Goal: Task Accomplishment & Management: Use online tool/utility

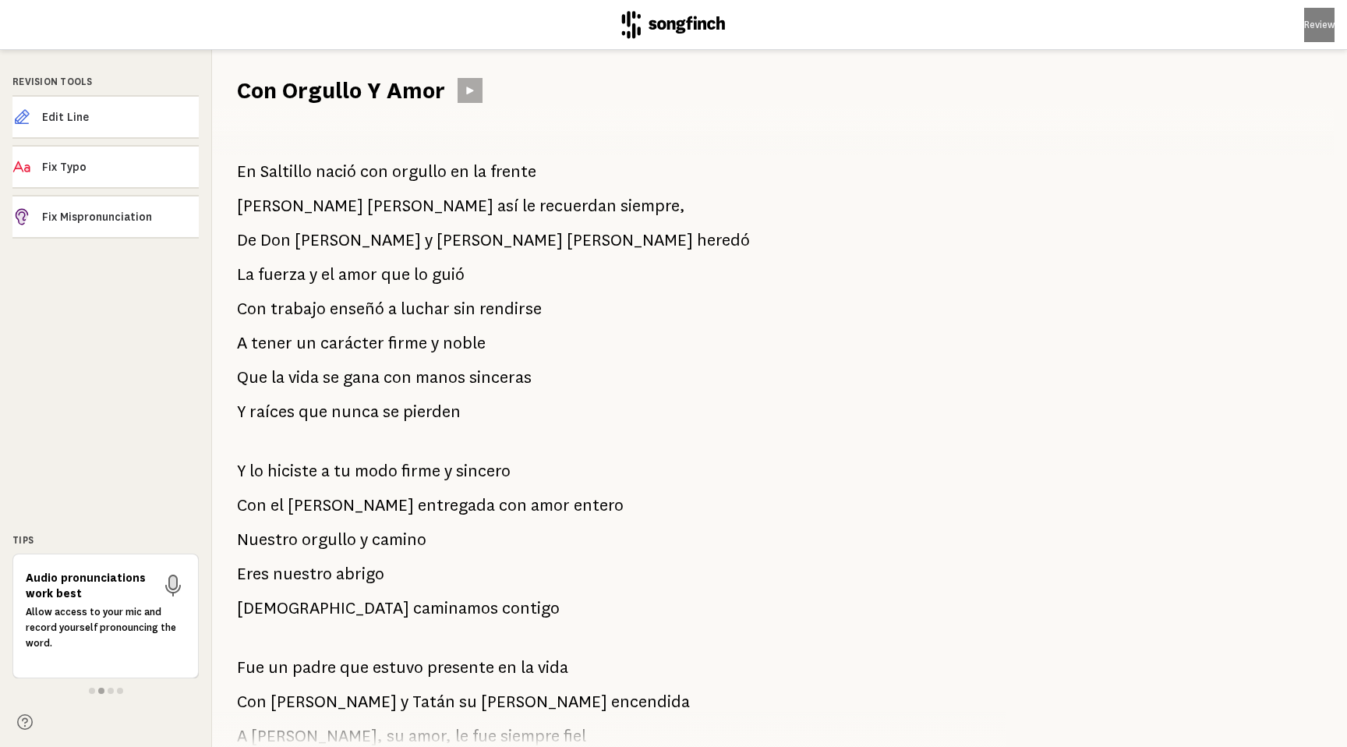
drag, startPoint x: 236, startPoint y: 168, endPoint x: 387, endPoint y: 318, distance: 212.8
click at [387, 318] on div "En Saltillo nació con orgullo en la frente [PERSON_NAME] así le recuerdan siemp…" at bounding box center [600, 426] width 776 height 641
drag, startPoint x: 237, startPoint y: 175, endPoint x: 292, endPoint y: 267, distance: 107.4
click at [292, 267] on div "En Saltillo nació con orgullo en la frente [PERSON_NAME] así le recuerdan siemp…" at bounding box center [600, 426] width 776 height 641
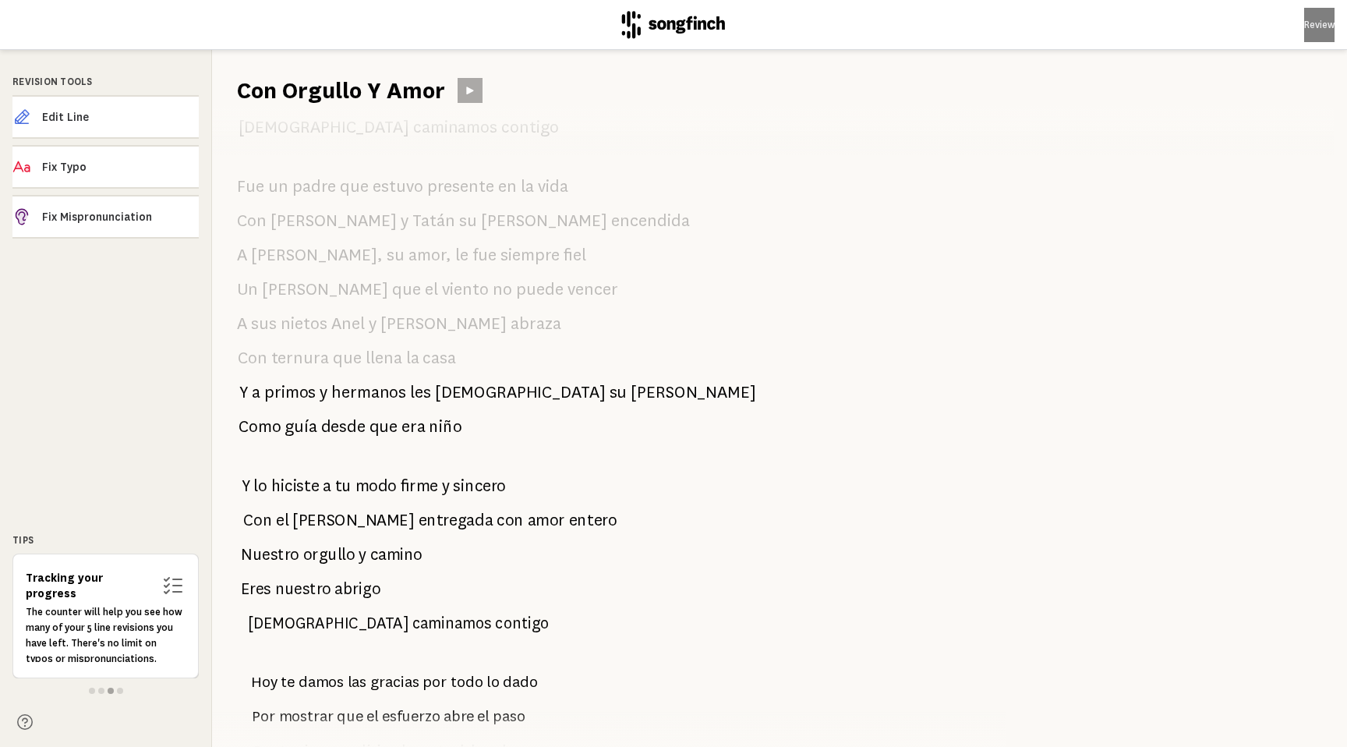
scroll to position [796, 0]
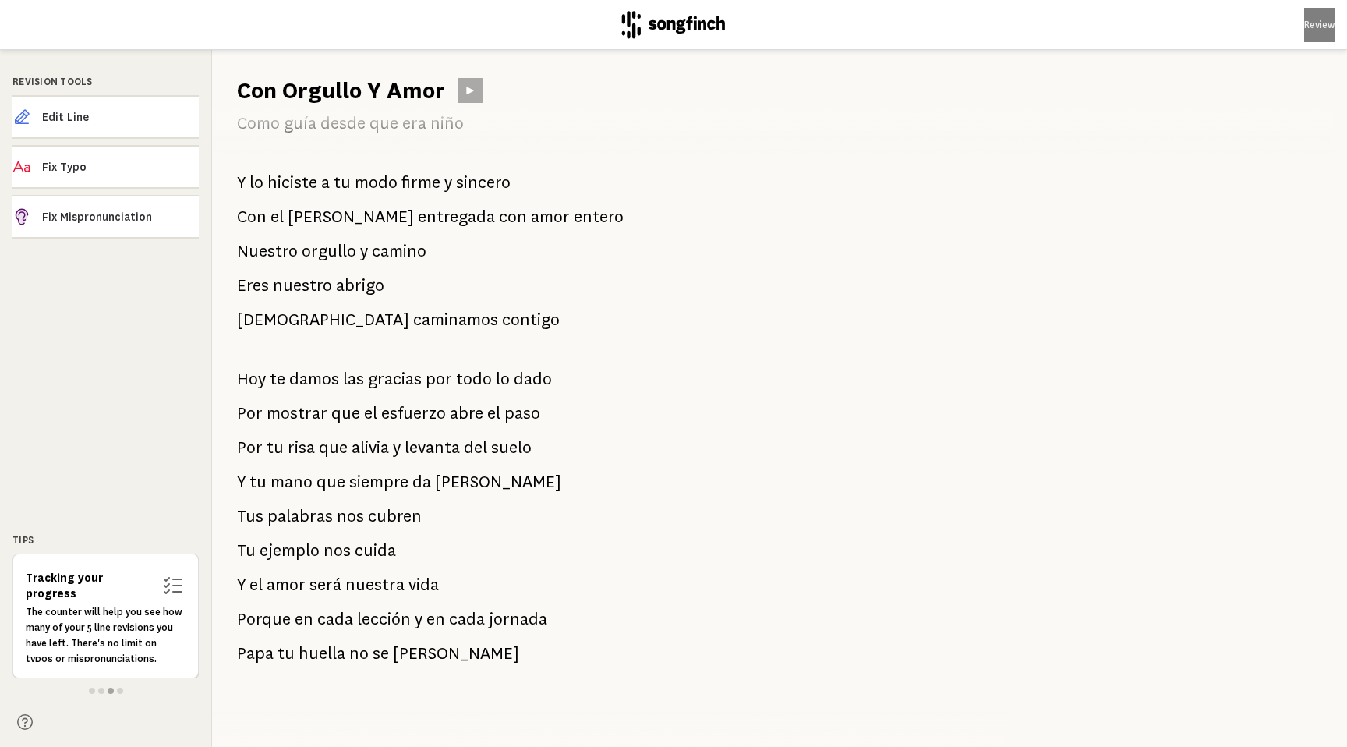
drag, startPoint x: 431, startPoint y: 636, endPoint x: 405, endPoint y: 542, distance: 98.0
click at [405, 542] on div "En Saltillo nació con orgullo en la frente [PERSON_NAME] así le recuerdan siemp…" at bounding box center [600, 426] width 776 height 641
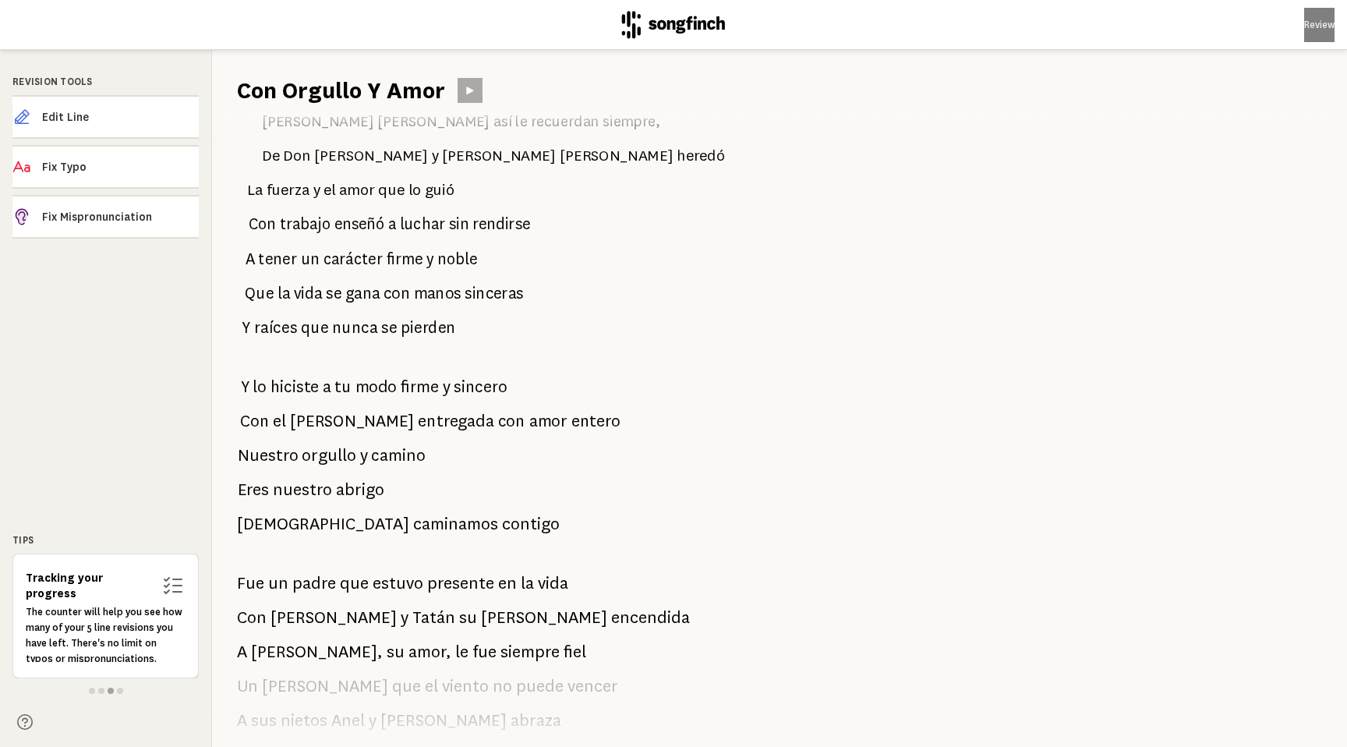
scroll to position [0, 0]
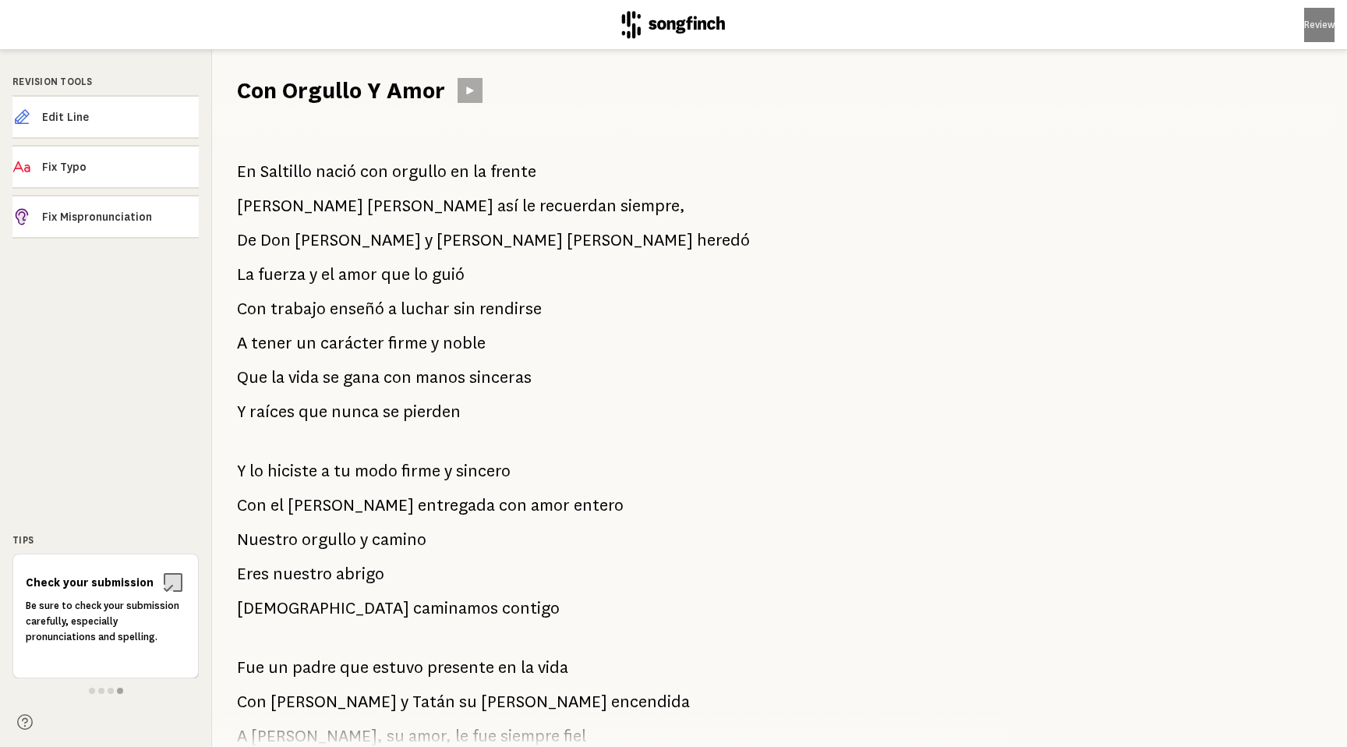
drag, startPoint x: 249, startPoint y: 182, endPoint x: 312, endPoint y: 290, distance: 125.0
click at [312, 290] on div "En Saltillo nació con orgullo en la frente [PERSON_NAME] así le recuerdan siemp…" at bounding box center [600, 426] width 776 height 641
click at [139, 116] on span "Edit Line" at bounding box center [120, 117] width 157 height 16
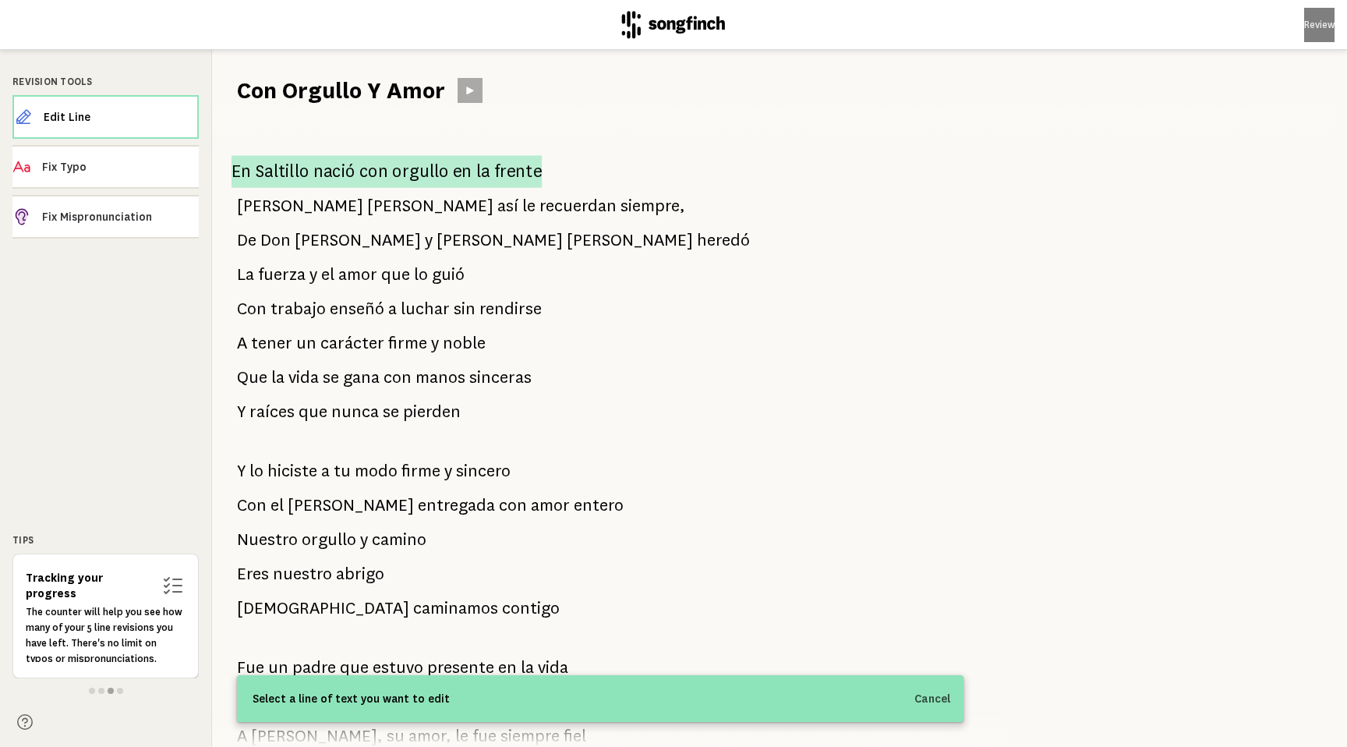
click at [364, 169] on span "con" at bounding box center [373, 171] width 29 height 33
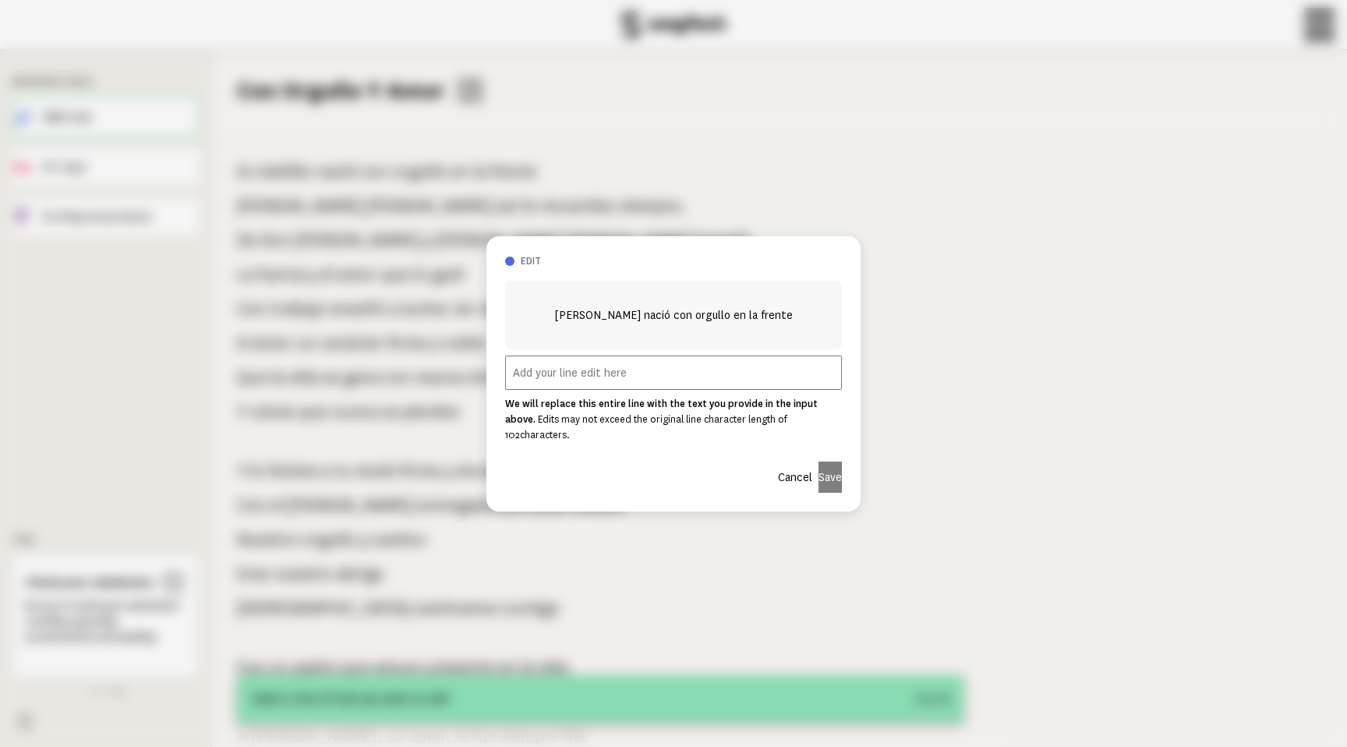
click at [564, 384] on input "text" at bounding box center [673, 372] width 337 height 34
paste input "En Saltillo camina, con orgullo y sonrisa"
type input "En Saltillo camina, con orgullo y sonrisa"
click at [826, 471] on button "Save" at bounding box center [830, 477] width 23 height 31
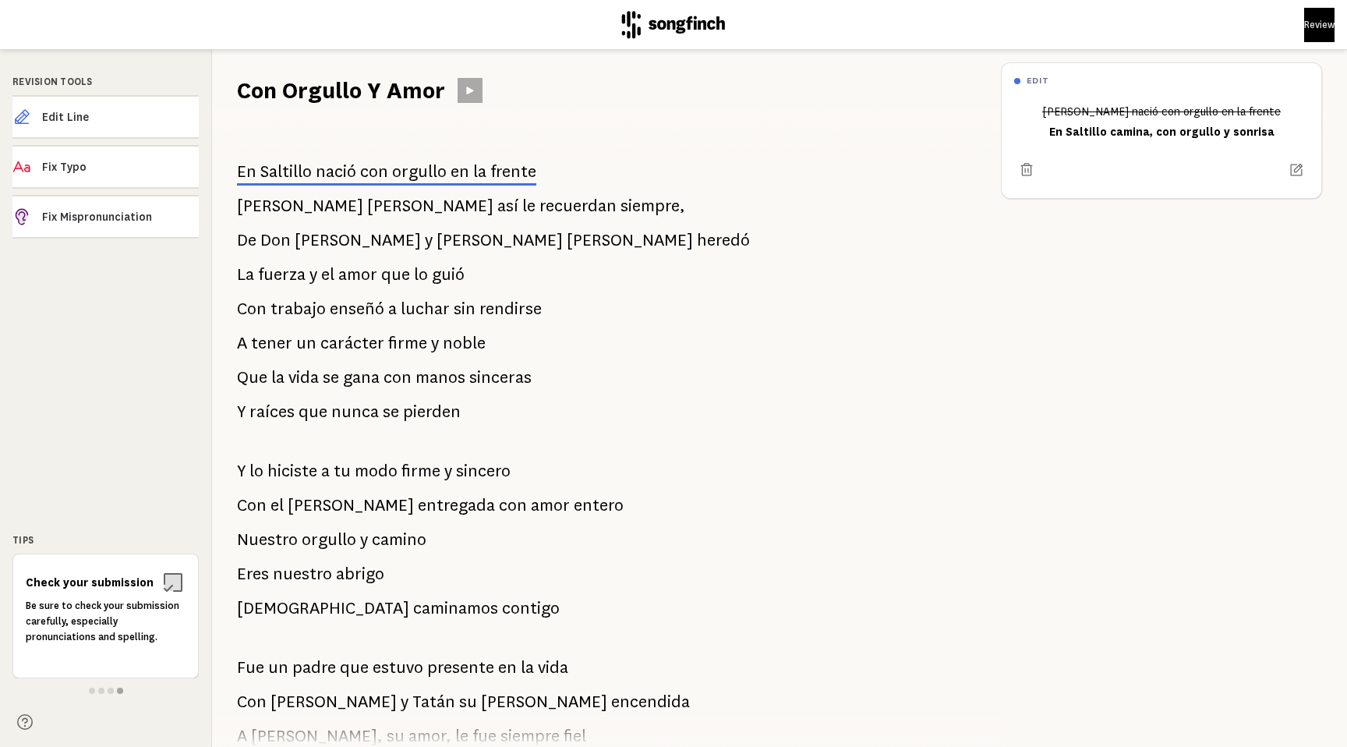
click at [621, 205] on span "siempre," at bounding box center [653, 205] width 65 height 31
click at [367, 204] on span "[PERSON_NAME]" at bounding box center [430, 205] width 126 height 31
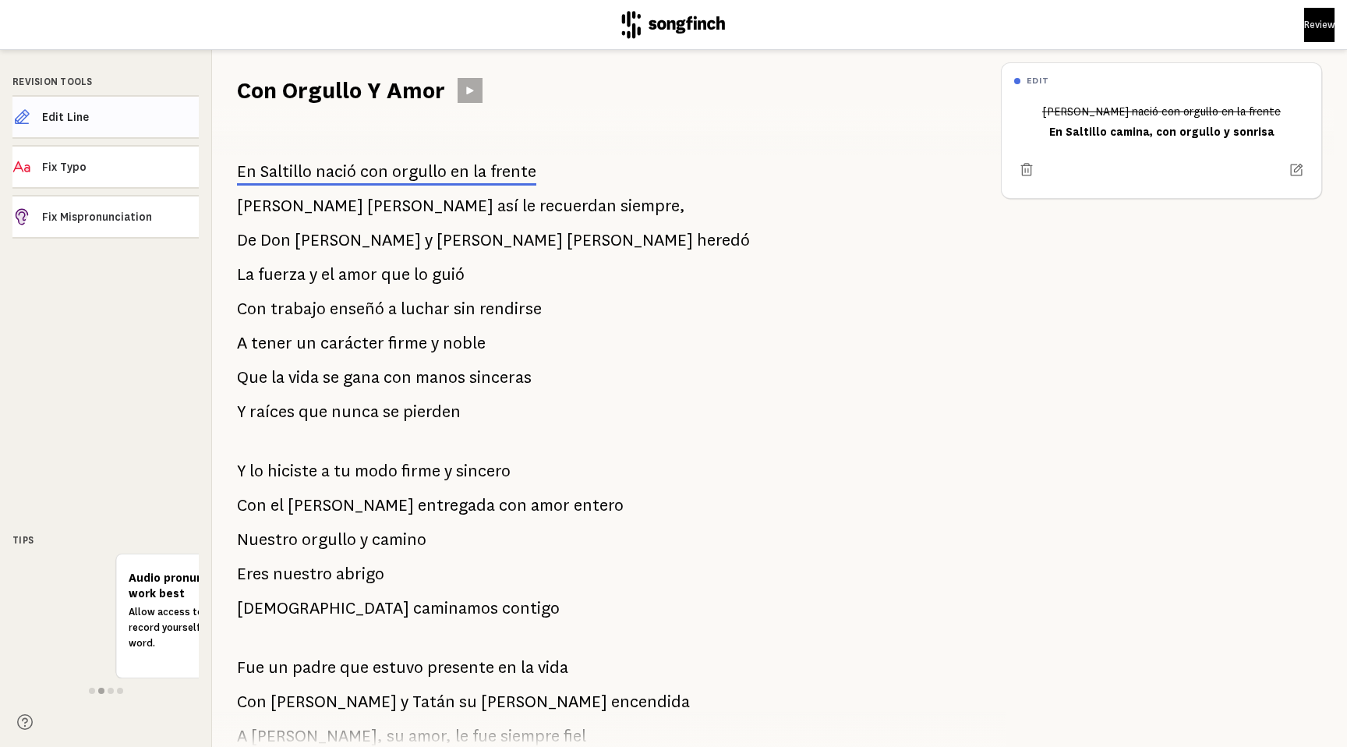
click at [145, 118] on span "Edit Line" at bounding box center [120, 117] width 157 height 16
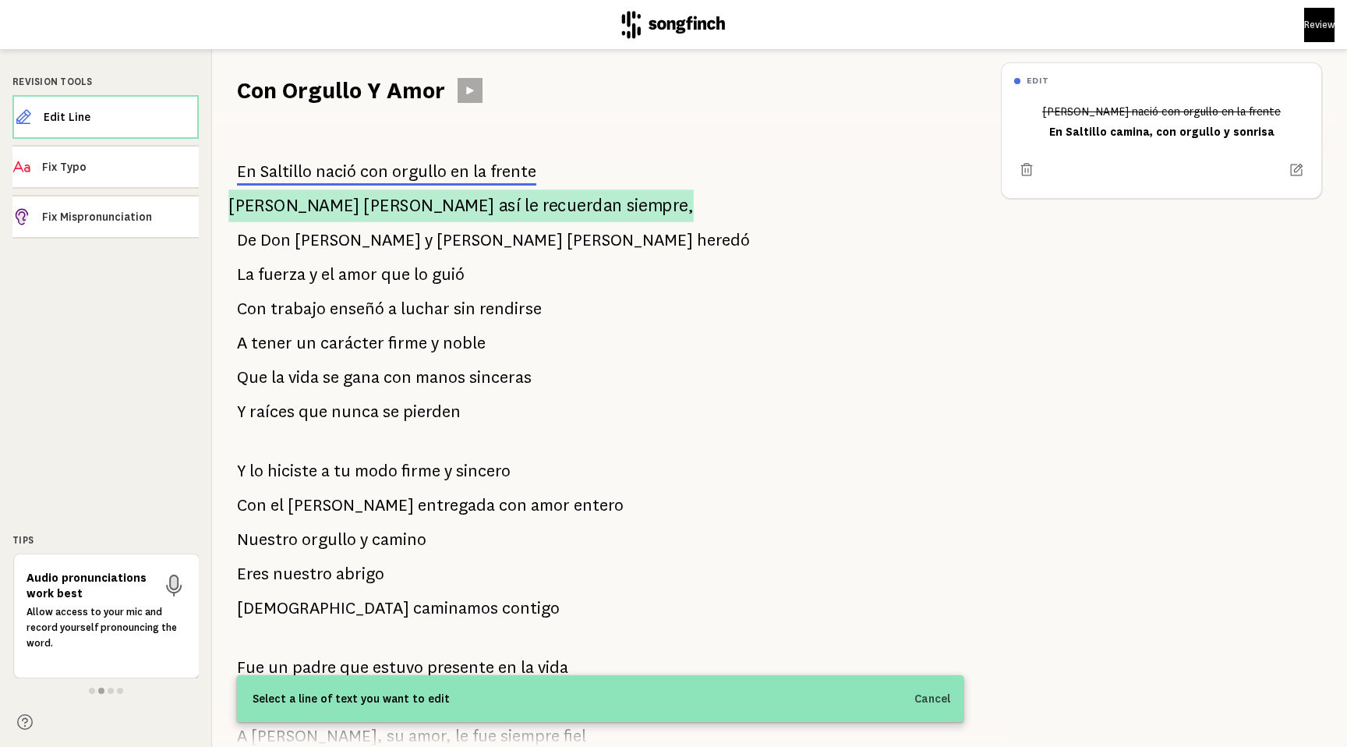
click at [363, 206] on span "[PERSON_NAME]" at bounding box center [428, 205] width 131 height 33
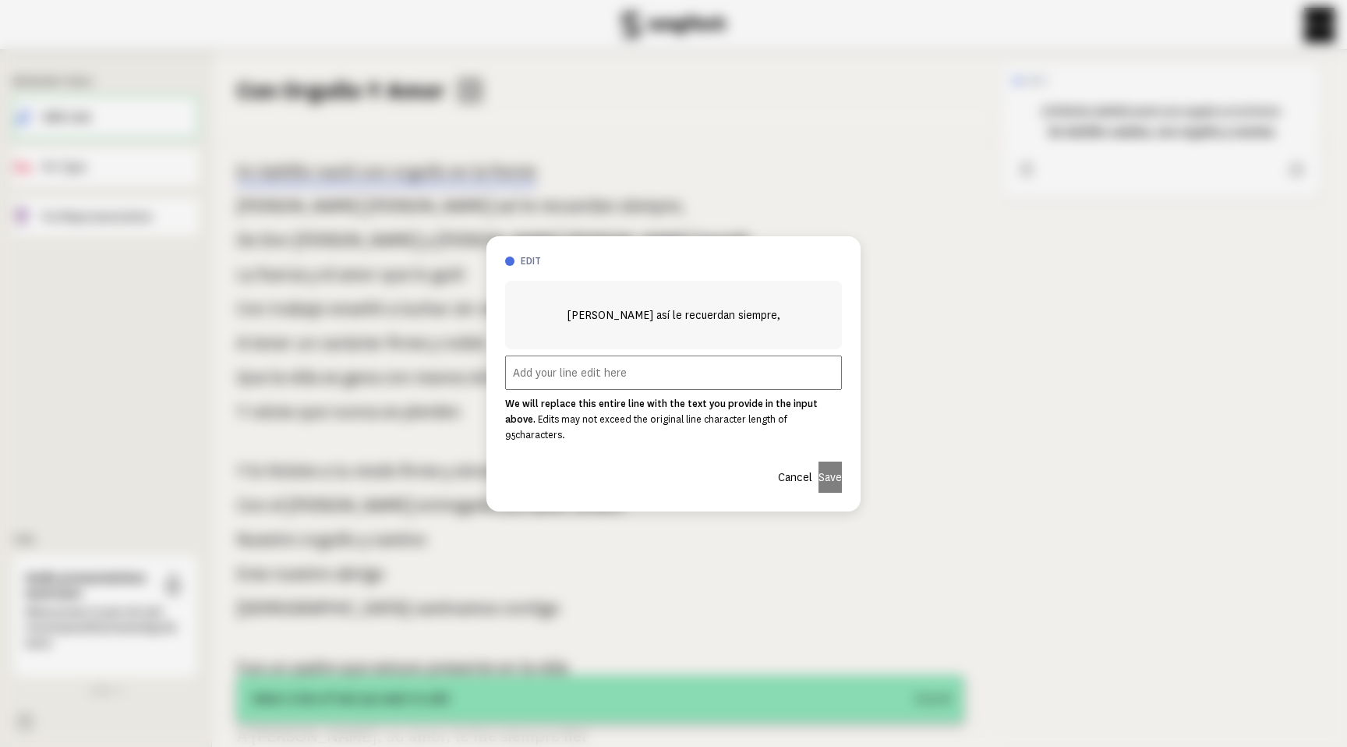
click at [578, 375] on input "text" at bounding box center [673, 372] width 337 height 34
paste input "[PERSON_NAME] que alegra y nos llena la vida"
type input "[PERSON_NAME] que alegra y nos llena la vida"
click at [822, 472] on button "Save" at bounding box center [830, 477] width 23 height 31
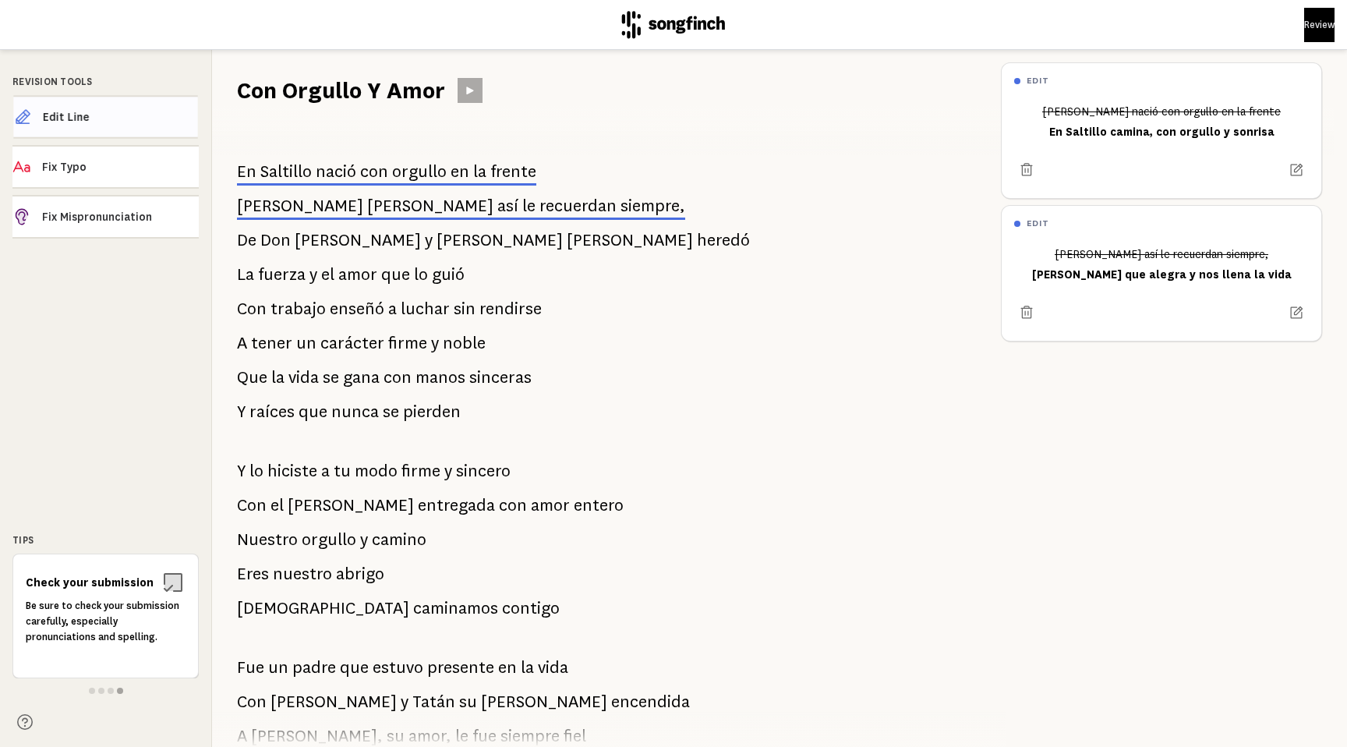
click at [138, 115] on span "Edit Line" at bounding box center [120, 117] width 155 height 16
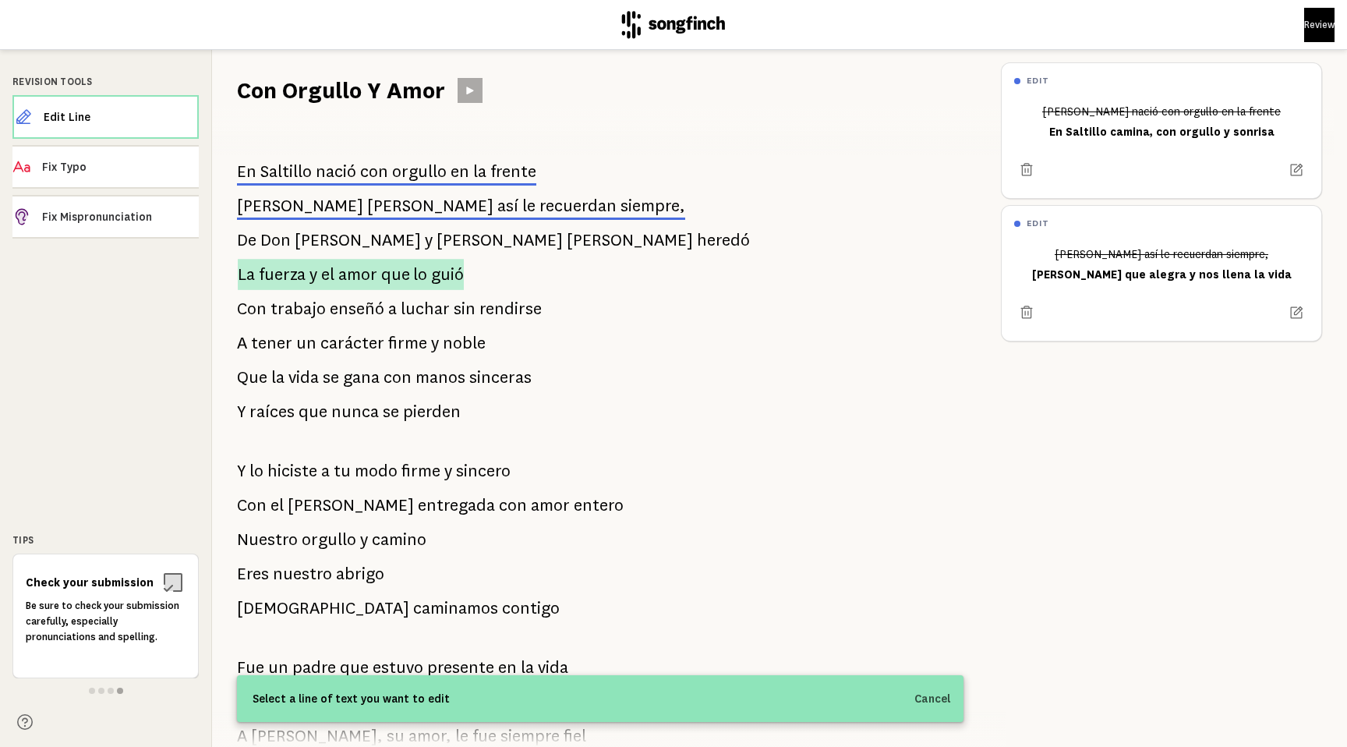
click at [345, 267] on span "amor" at bounding box center [357, 274] width 39 height 31
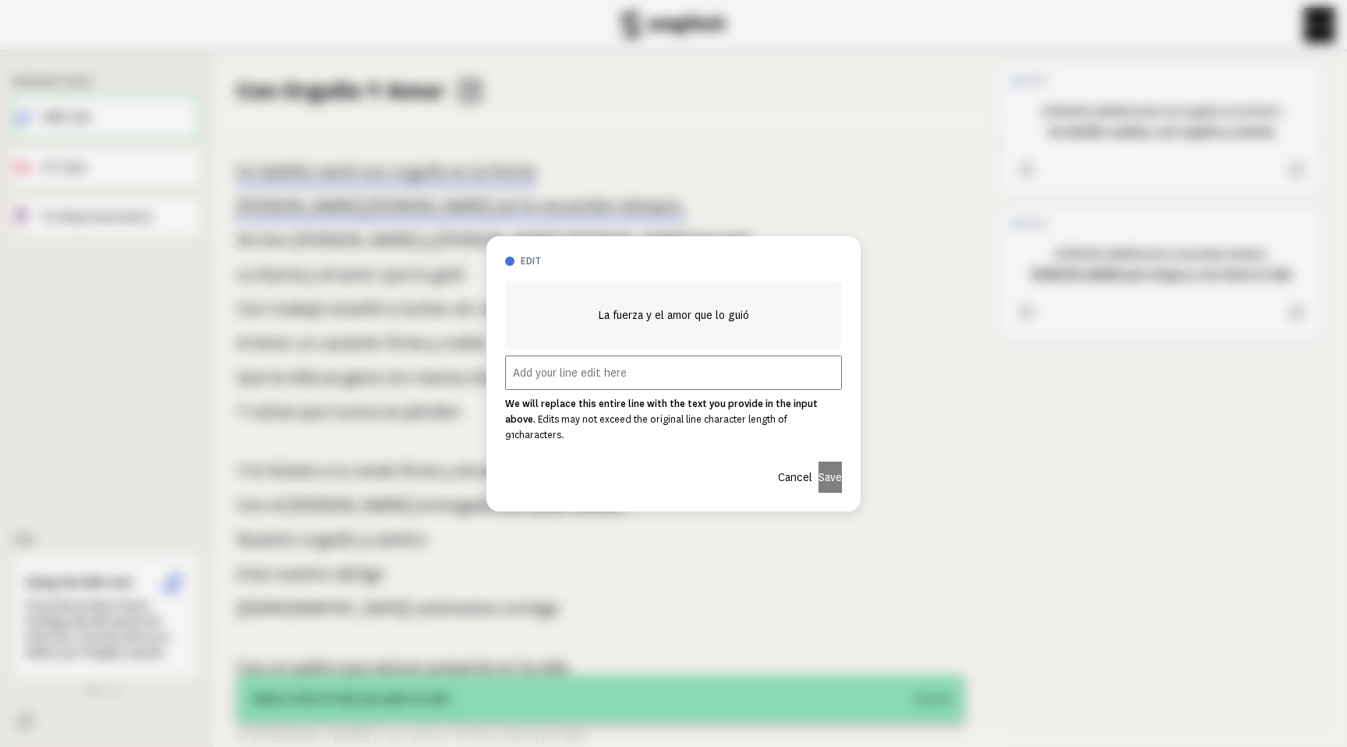
click at [559, 387] on input "text" at bounding box center [673, 372] width 337 height 34
paste input "La fuerza y el amor que siempre lo guió"
type input "La fuerza y el amor que siempre lo guió"
click at [819, 474] on button "Save" at bounding box center [830, 477] width 23 height 31
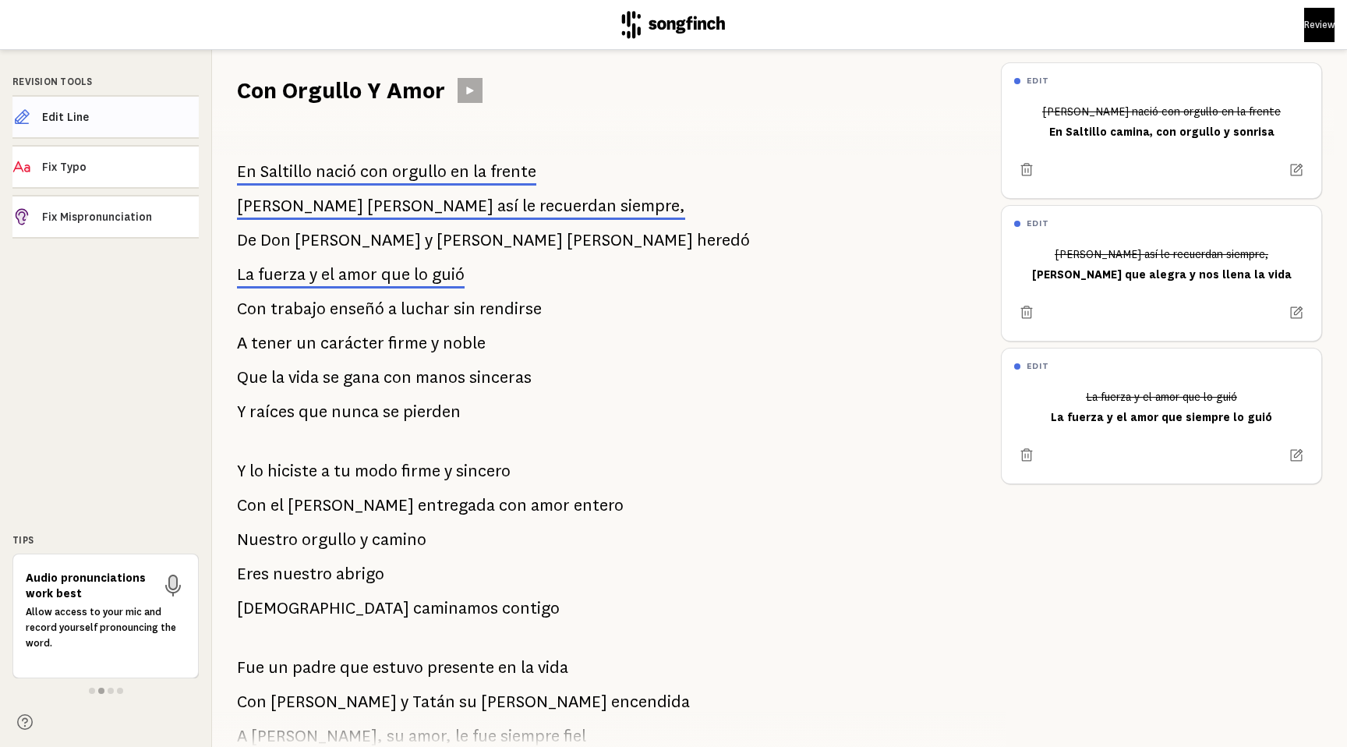
click at [133, 114] on span "Edit Line" at bounding box center [120, 117] width 157 height 16
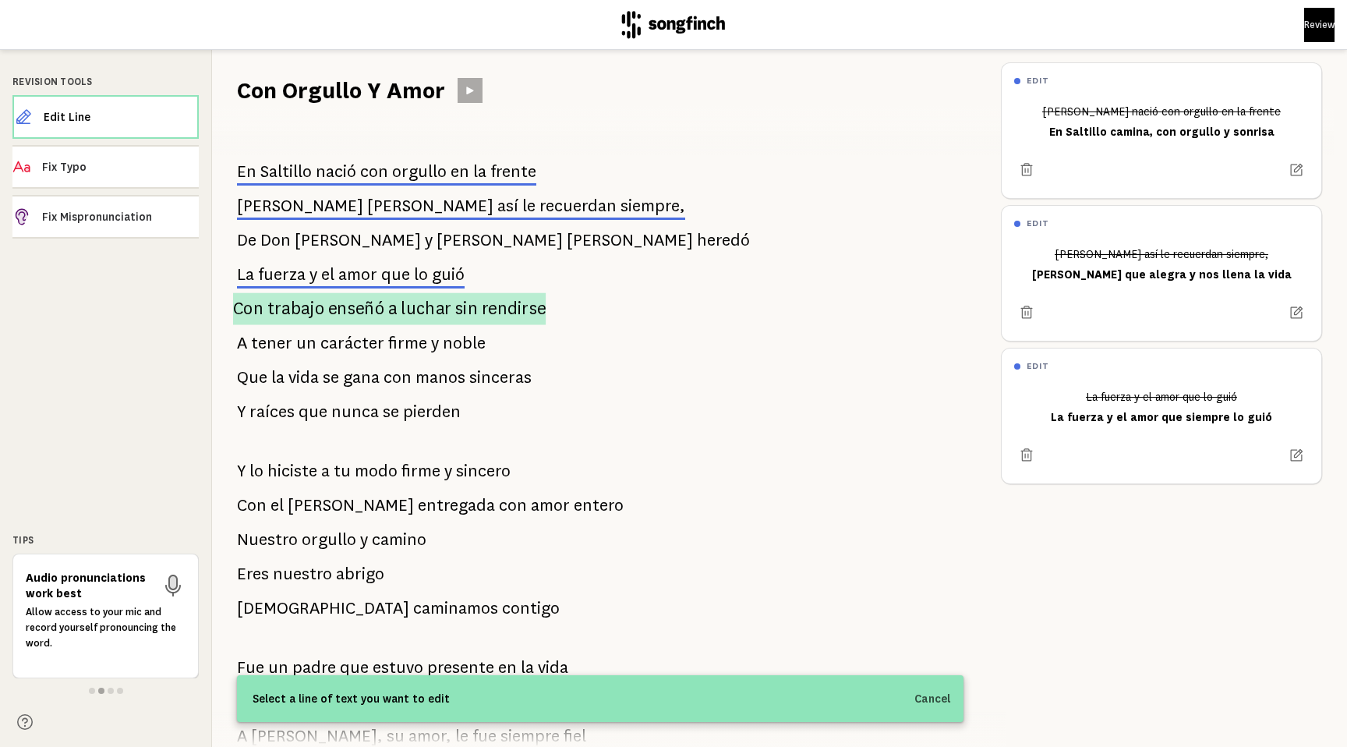
click at [330, 306] on span "enseñó" at bounding box center [356, 308] width 56 height 32
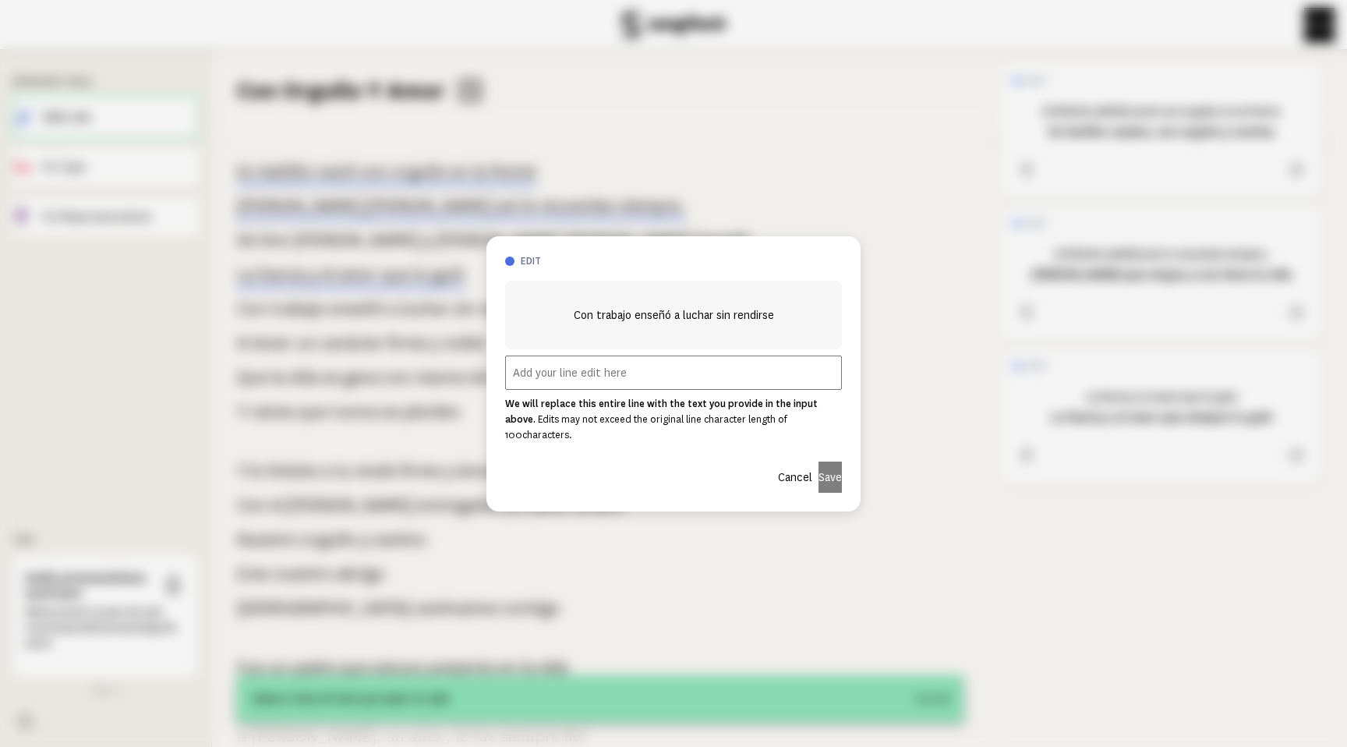
click at [555, 373] on input "text" at bounding box center [673, 372] width 337 height 34
paste input "Con trabajo nos enseña a luchar sin rendirse"
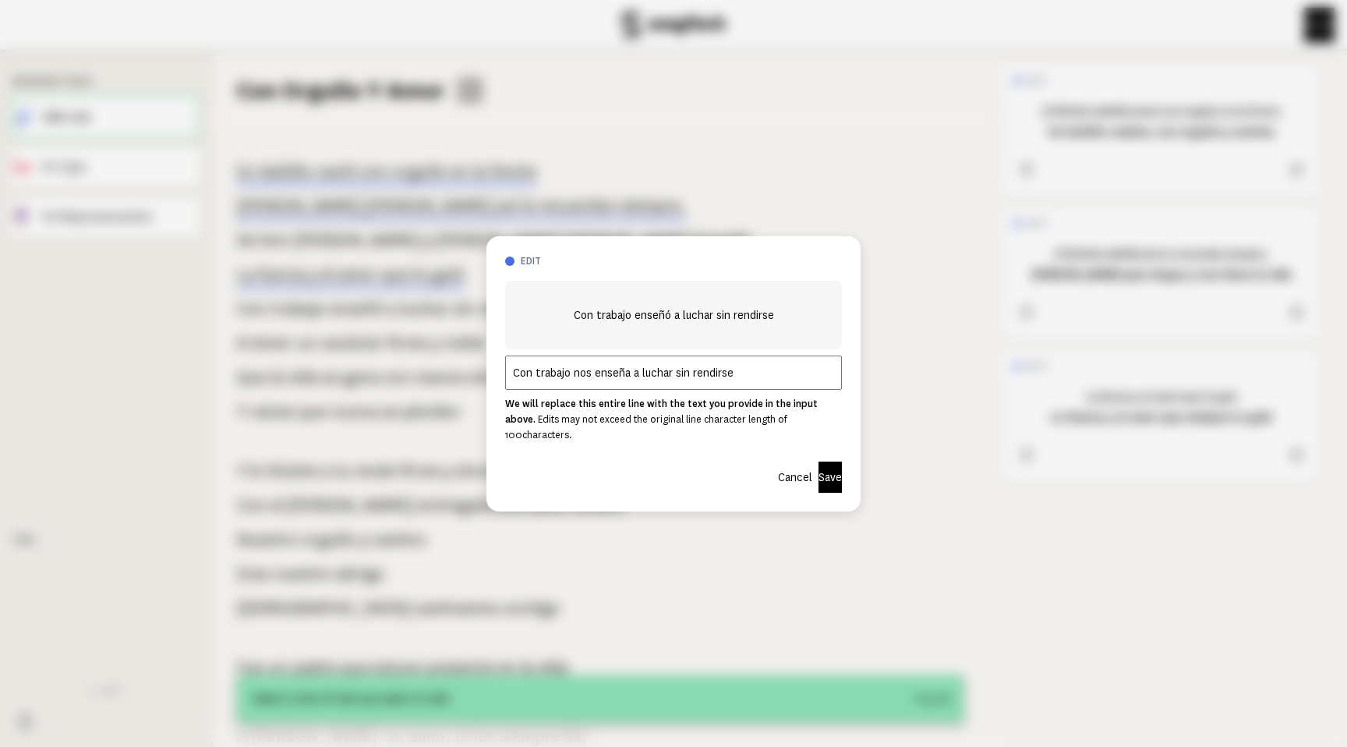
type input "Con trabajo nos enseña a luchar sin rendirse"
click at [819, 462] on button "Save" at bounding box center [830, 477] width 23 height 31
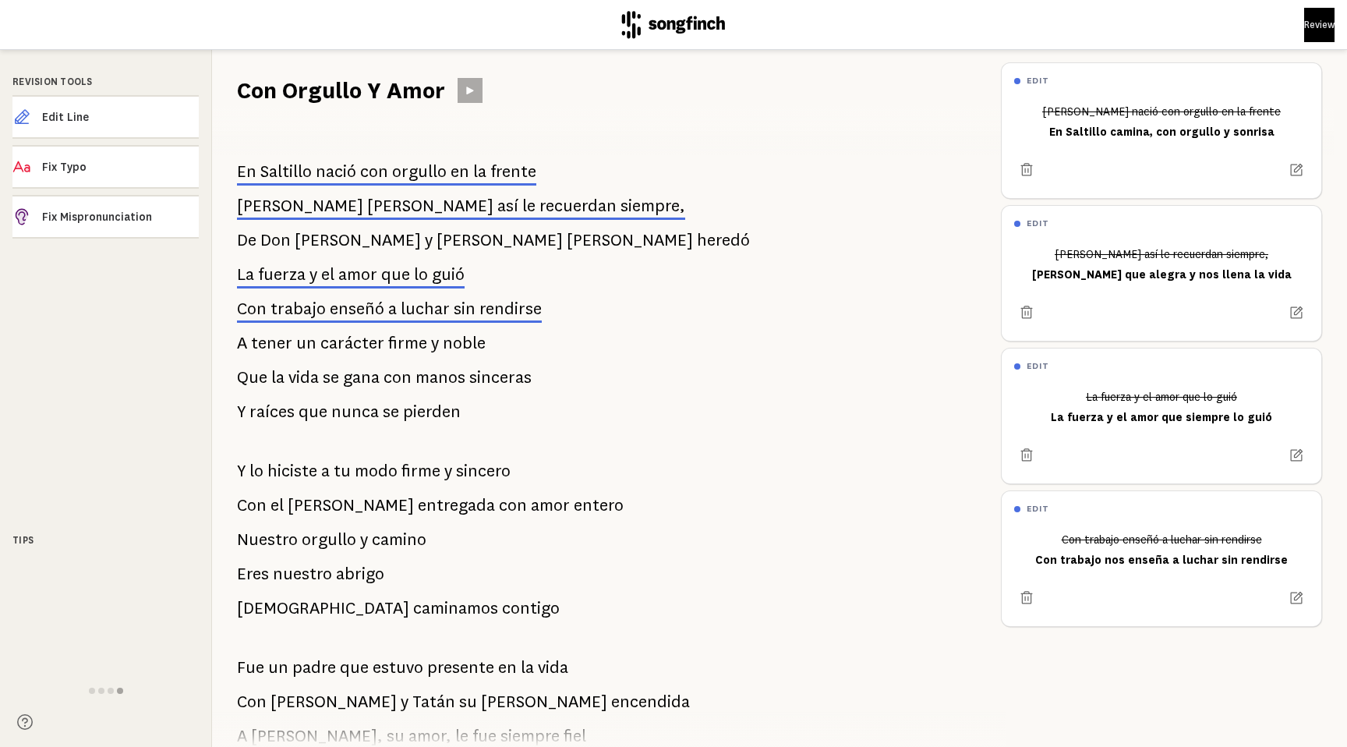
click at [446, 347] on span "noble" at bounding box center [464, 342] width 43 height 31
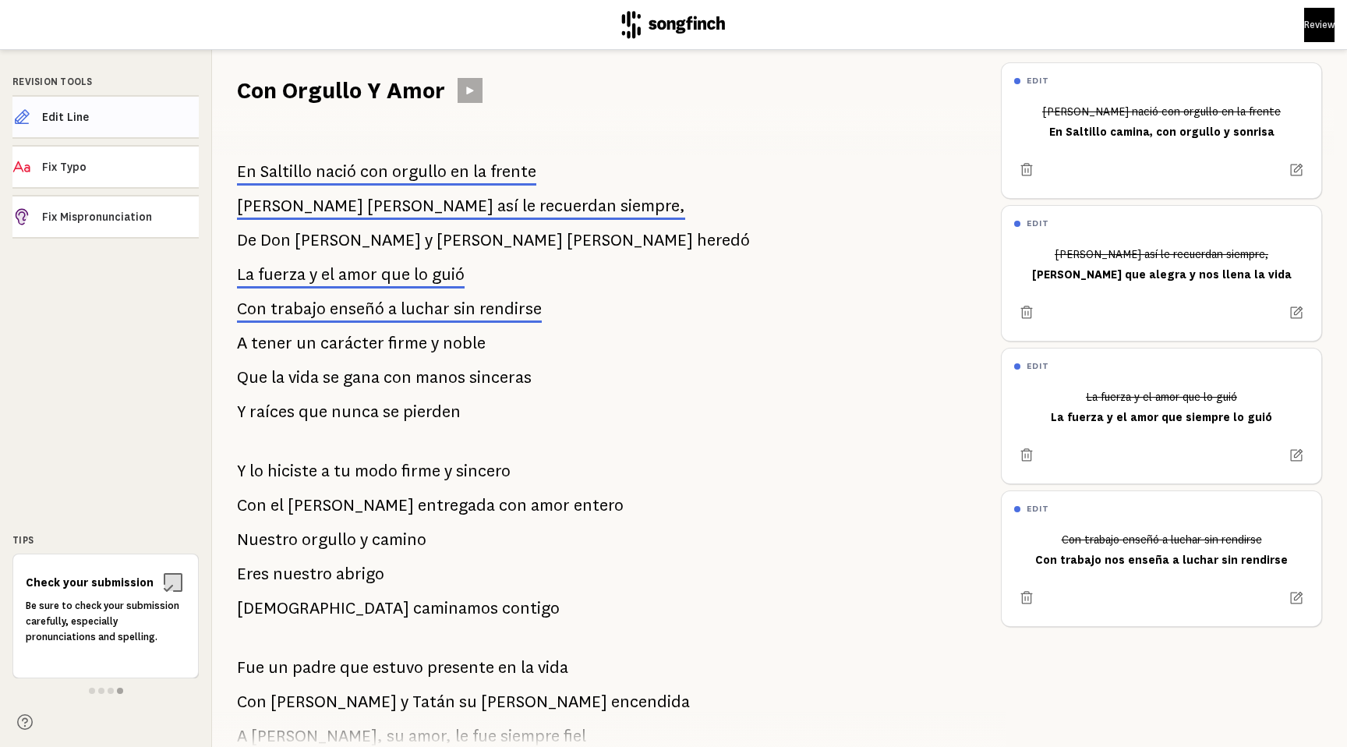
click at [138, 118] on span "Edit Line" at bounding box center [120, 117] width 157 height 16
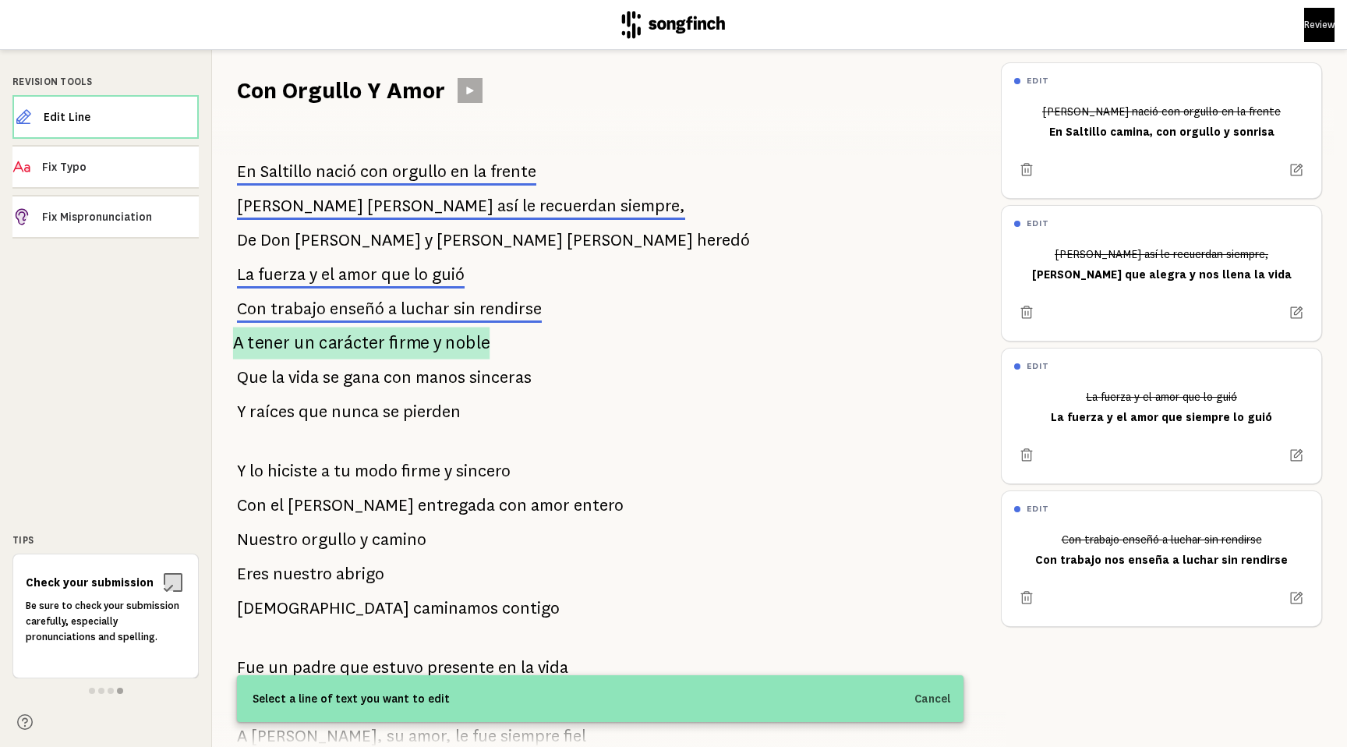
click at [390, 341] on span "firme" at bounding box center [409, 343] width 41 height 32
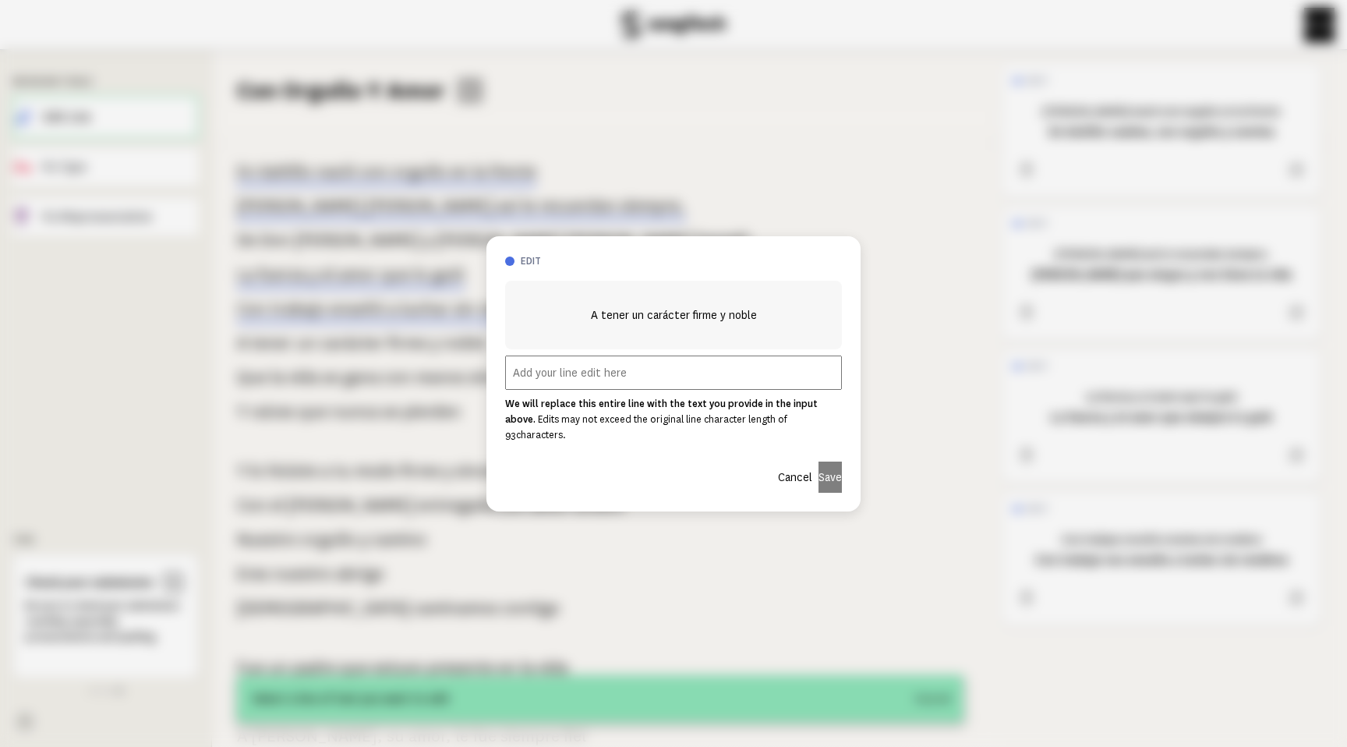
click at [606, 390] on input "text" at bounding box center [673, 372] width 337 height 34
paste input "A tener un carácter firme y humilde"
type input "A tener un carácter firme y humilde"
click at [821, 468] on button "Save" at bounding box center [830, 477] width 23 height 31
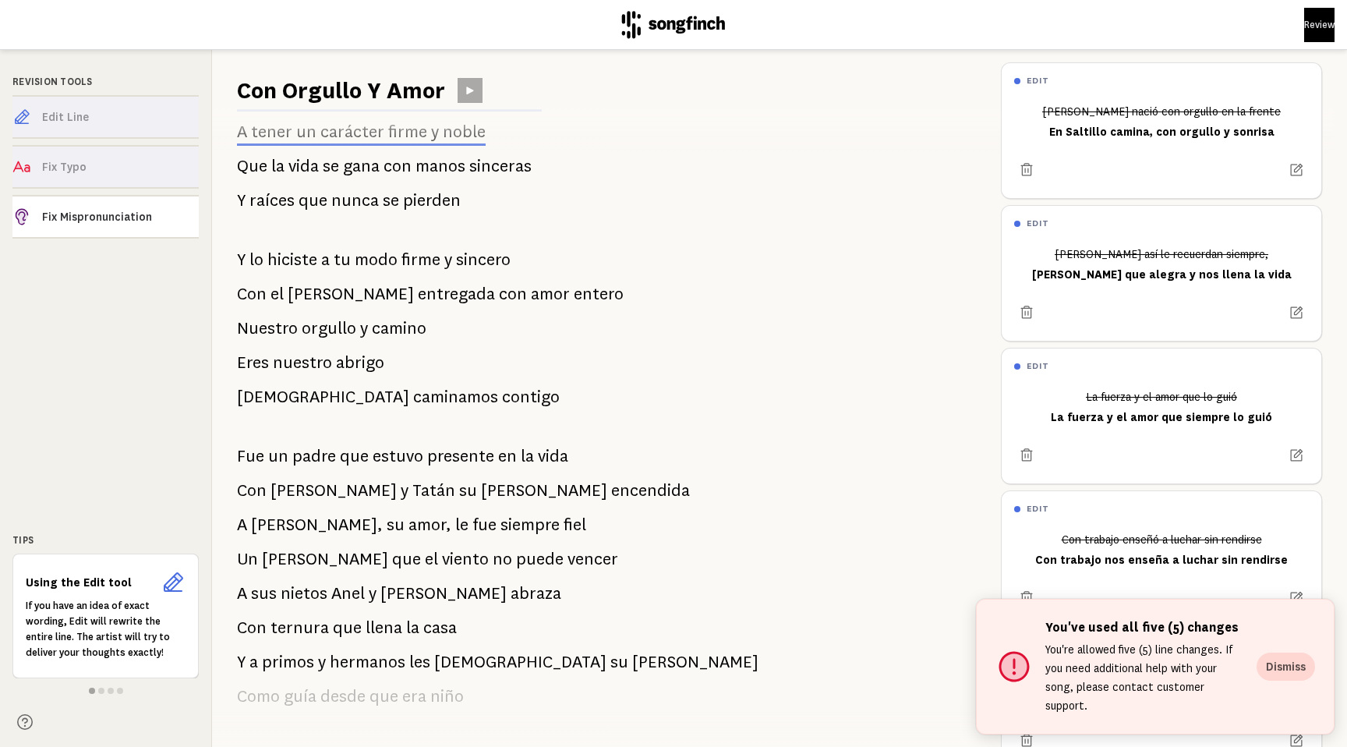
scroll to position [213, 0]
click at [108, 121] on div "Edit Line Fix Typo Fix Mispronunciation" at bounding box center [105, 170] width 186 height 150
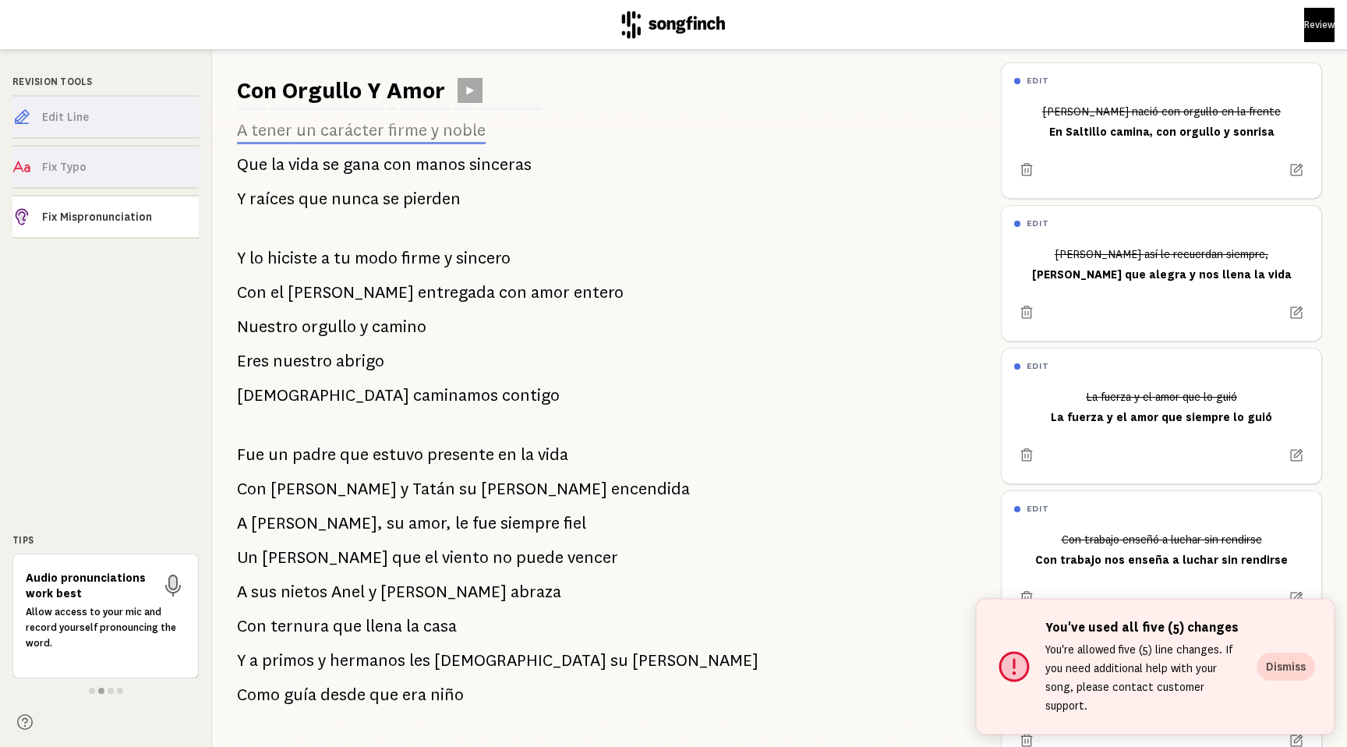
click at [1160, 667] on p "You're allowed five (5) line changes. If you need additional help with your son…" at bounding box center [1144, 677] width 199 height 75
click at [1272, 668] on button "Dismiss" at bounding box center [1286, 667] width 58 height 28
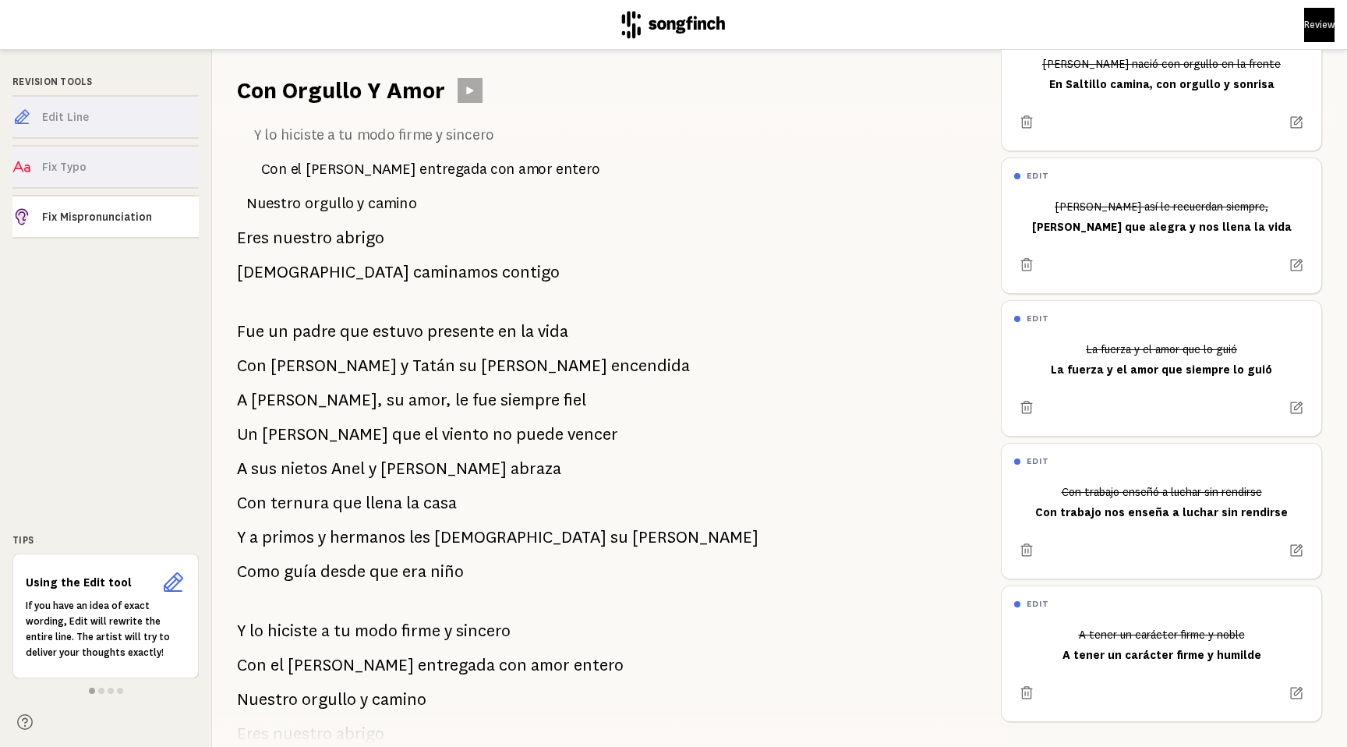
scroll to position [317, 0]
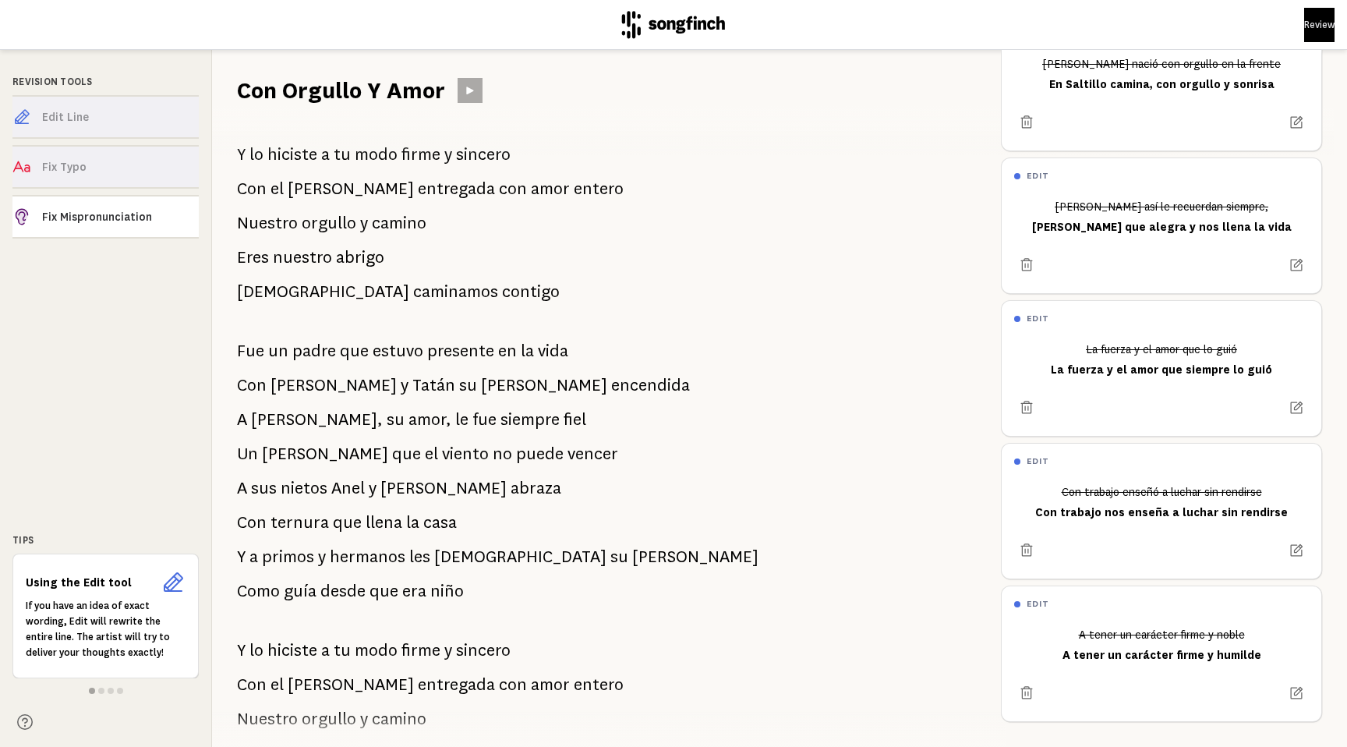
click at [472, 357] on span "presente" at bounding box center [460, 350] width 67 height 31
click at [427, 359] on span "presente" at bounding box center [460, 350] width 67 height 31
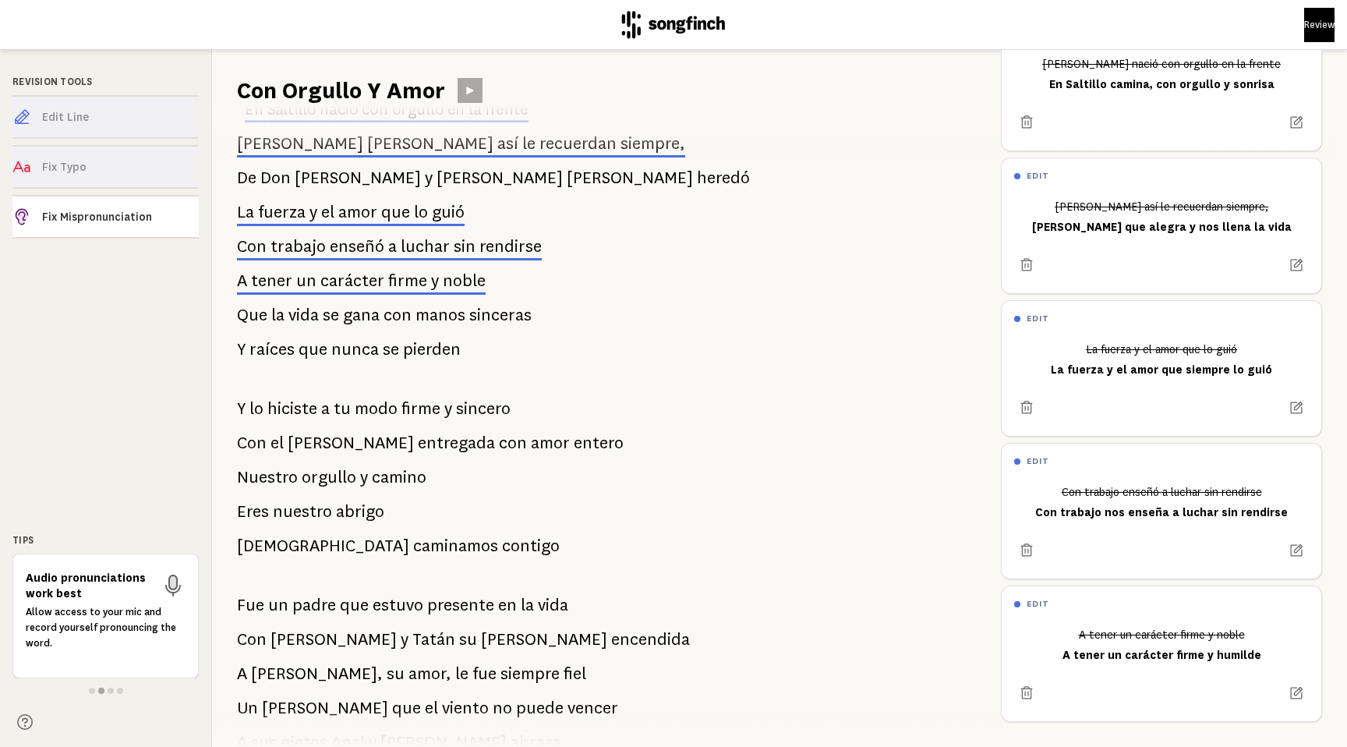
scroll to position [37, 0]
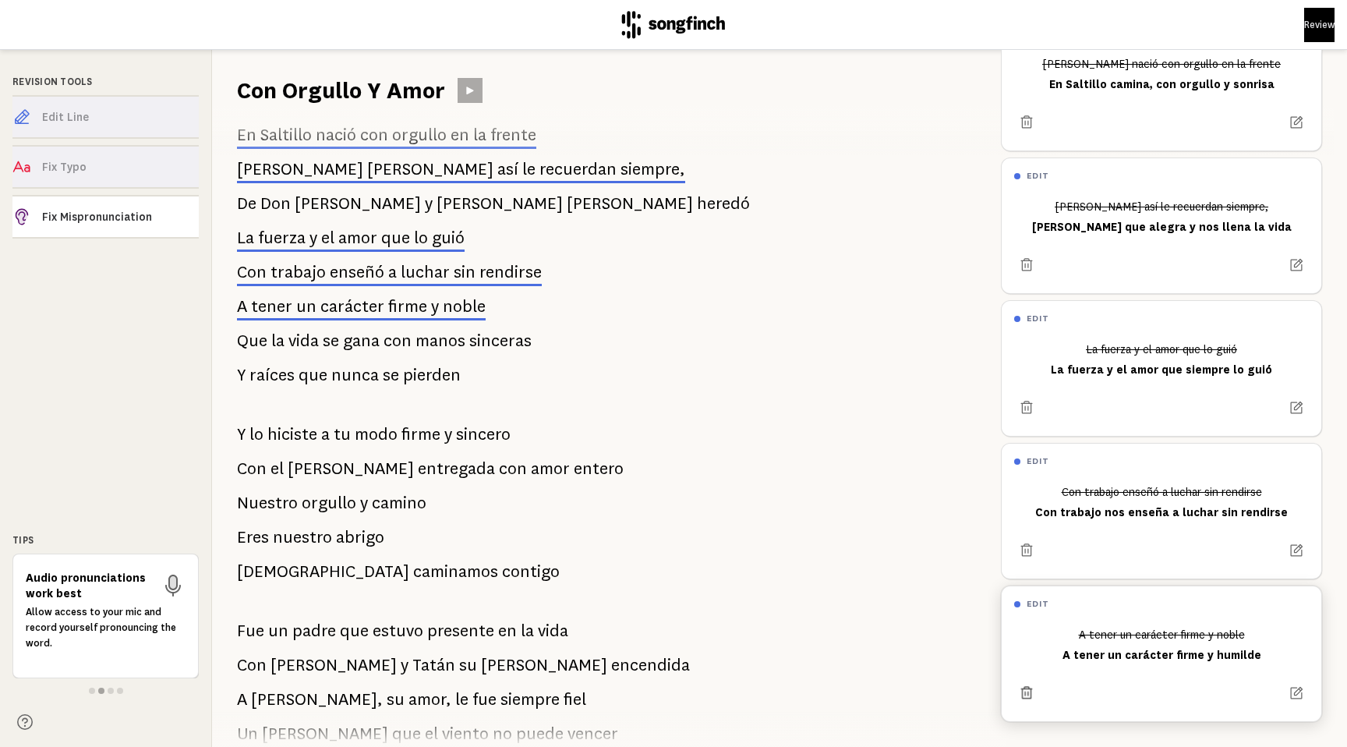
click at [1028, 681] on button at bounding box center [1026, 693] width 24 height 24
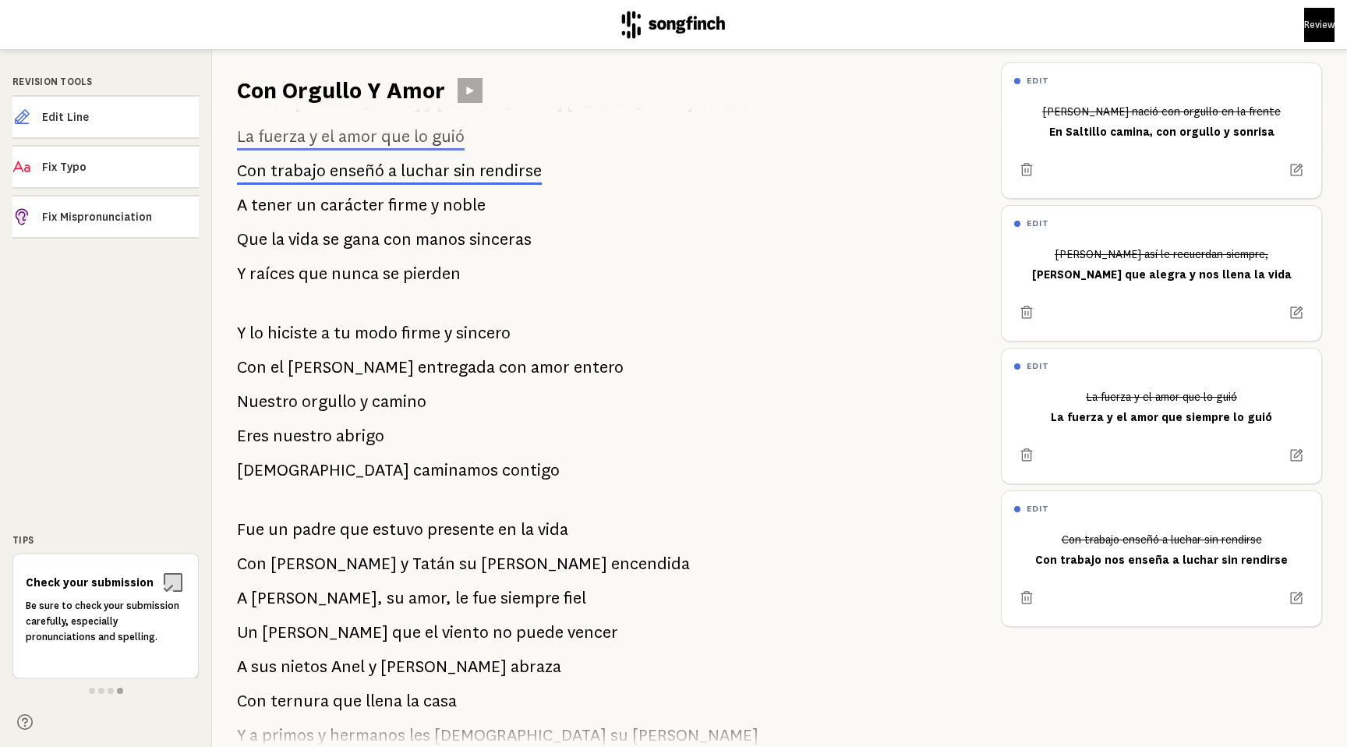
scroll to position [140, 0]
click at [560, 535] on span "vida" at bounding box center [553, 527] width 30 height 31
click at [145, 117] on span "Edit Line" at bounding box center [120, 117] width 157 height 16
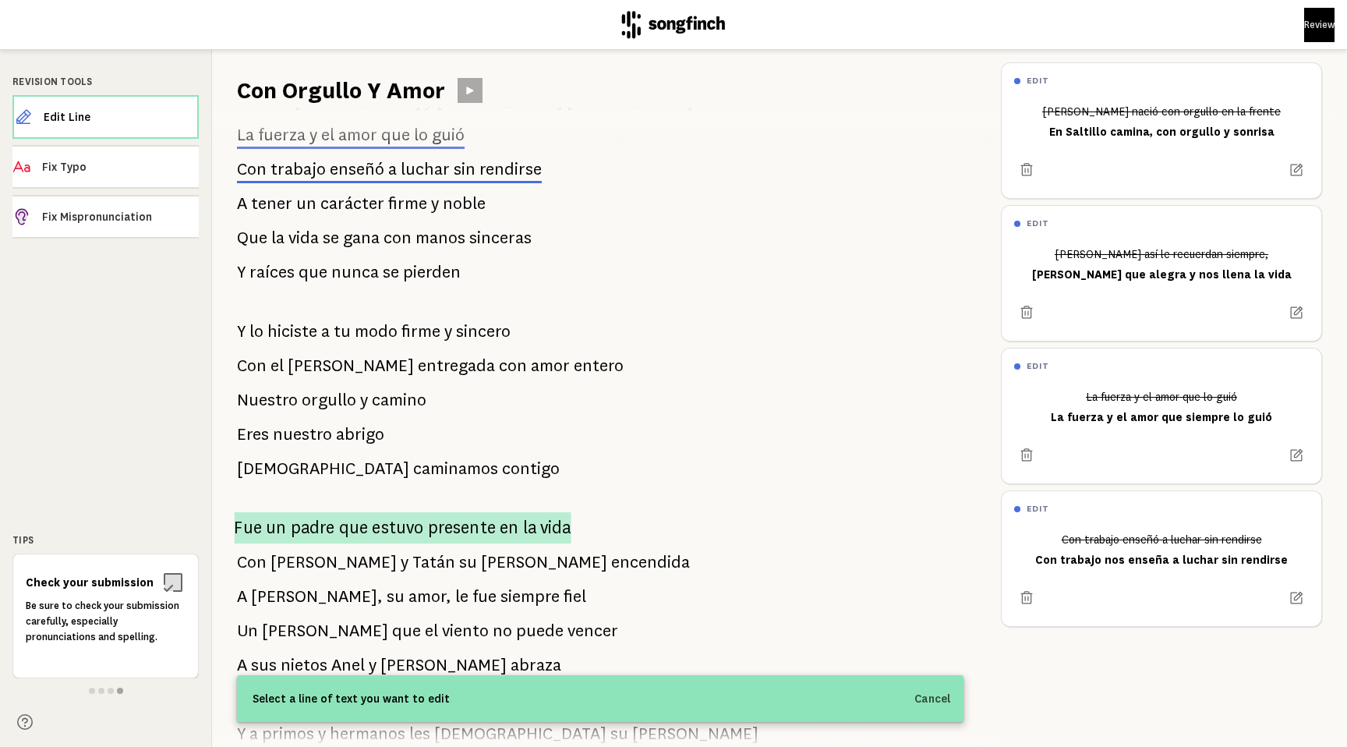
click at [405, 530] on span "estuvo" at bounding box center [397, 528] width 51 height 32
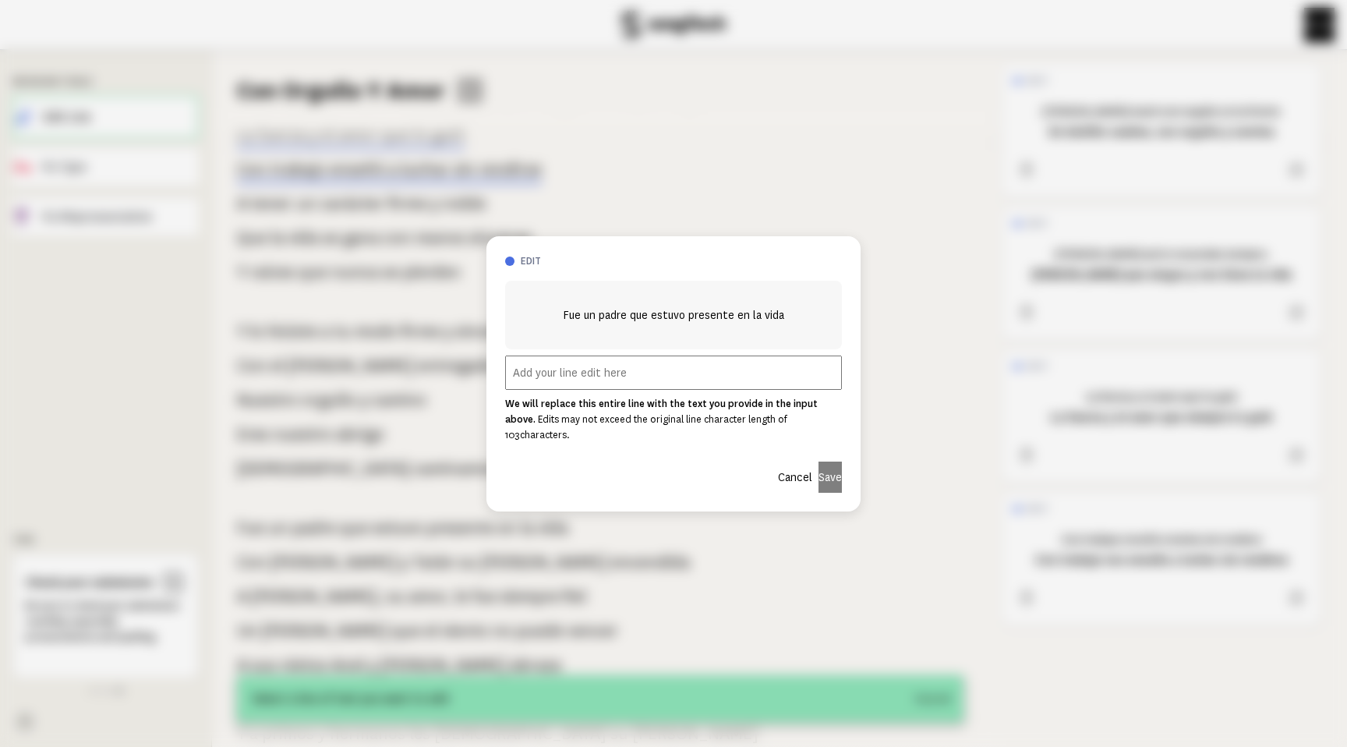
click at [699, 369] on input "text" at bounding box center [673, 372] width 337 height 34
paste input "Es un padre que siempre está en nuestras vidas"
type input "Es un padre que siempre está en nuestras vidas"
click at [819, 464] on button "Save" at bounding box center [830, 477] width 23 height 31
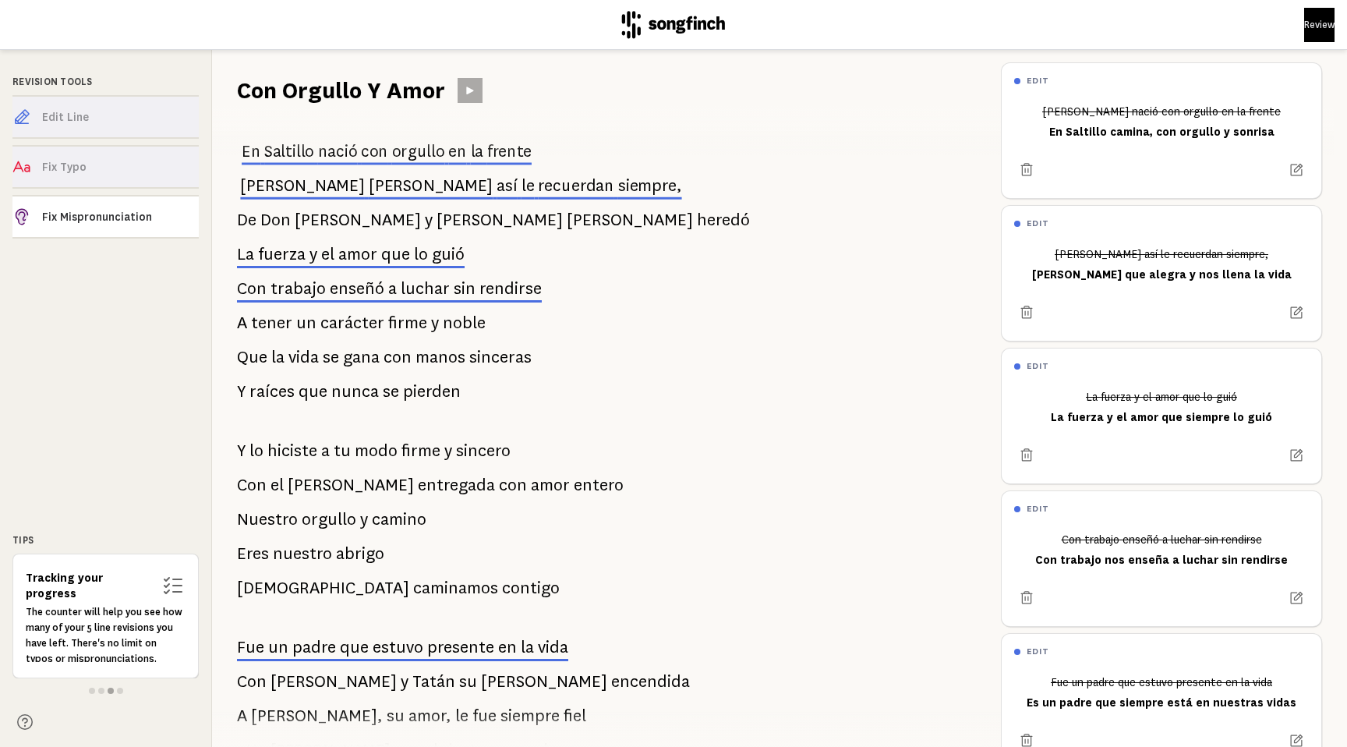
scroll to position [0, 0]
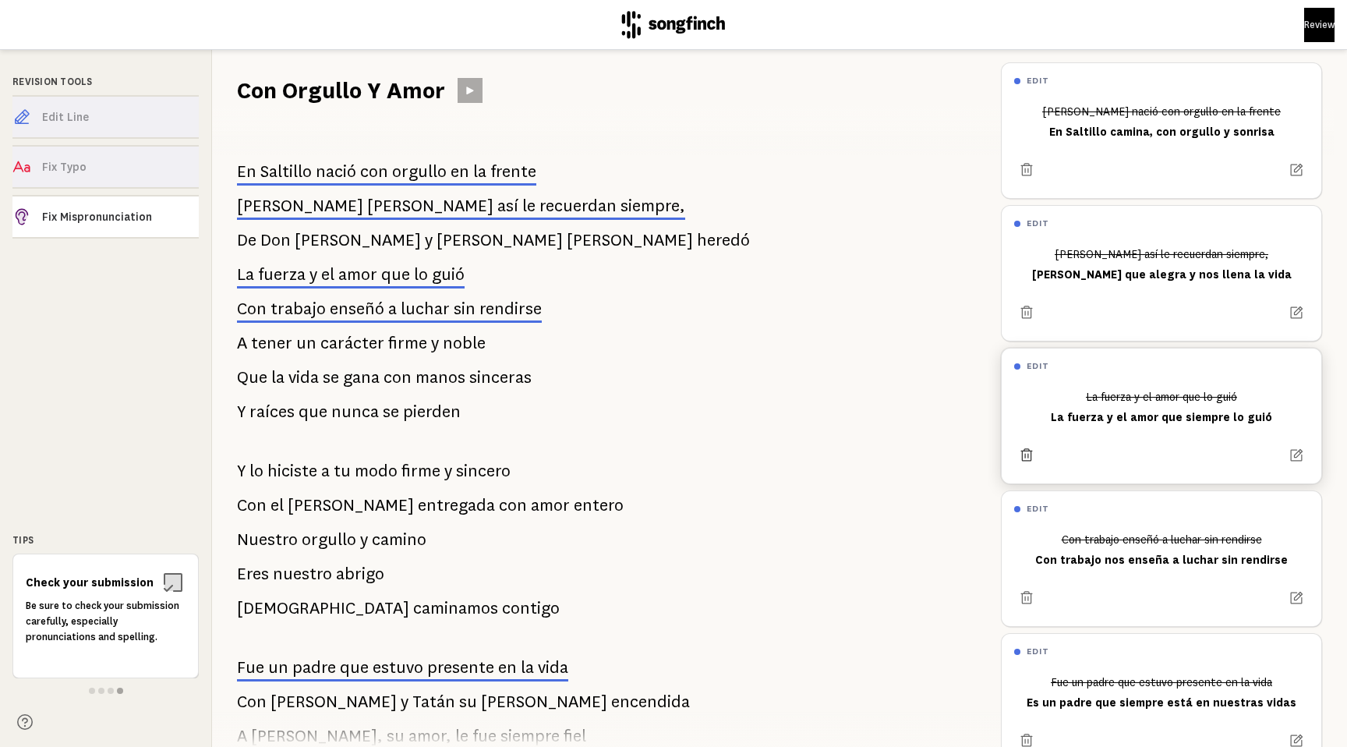
click at [1029, 454] on icon at bounding box center [1027, 455] width 16 height 16
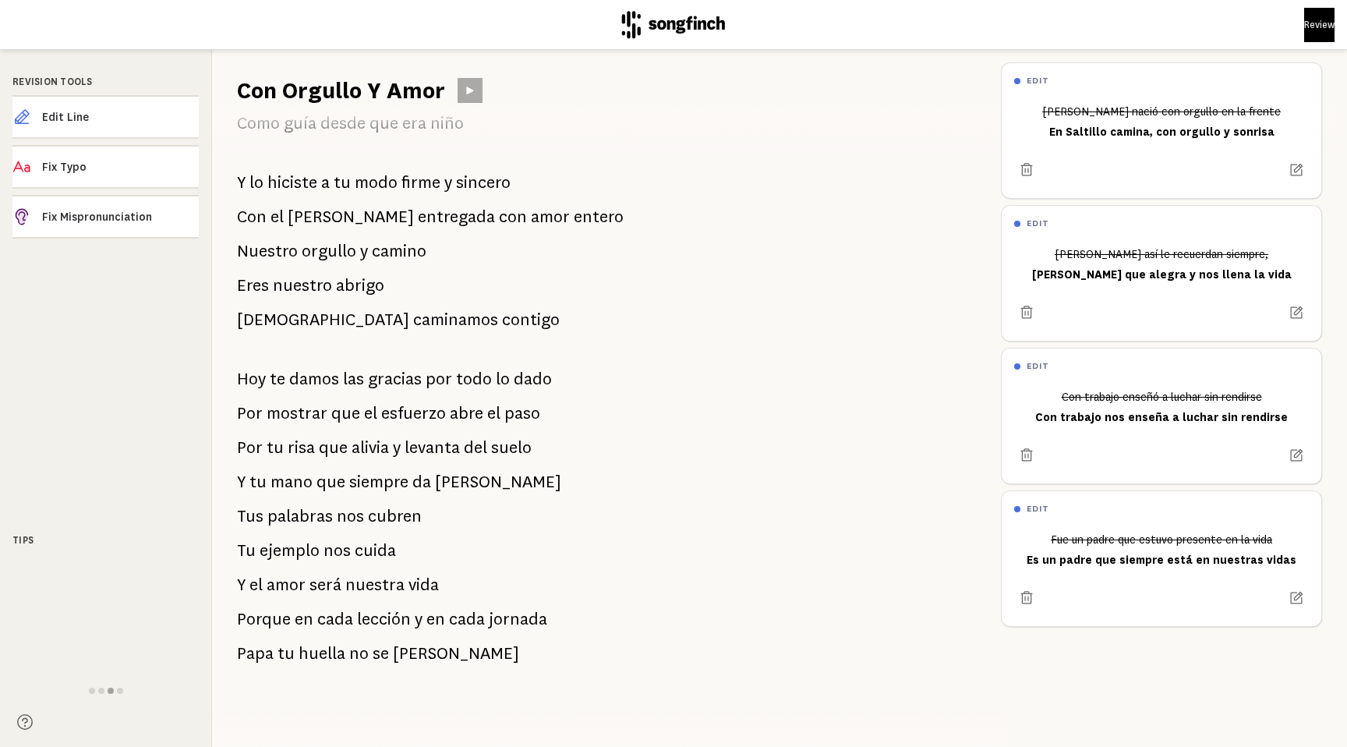
scroll to position [796, 0]
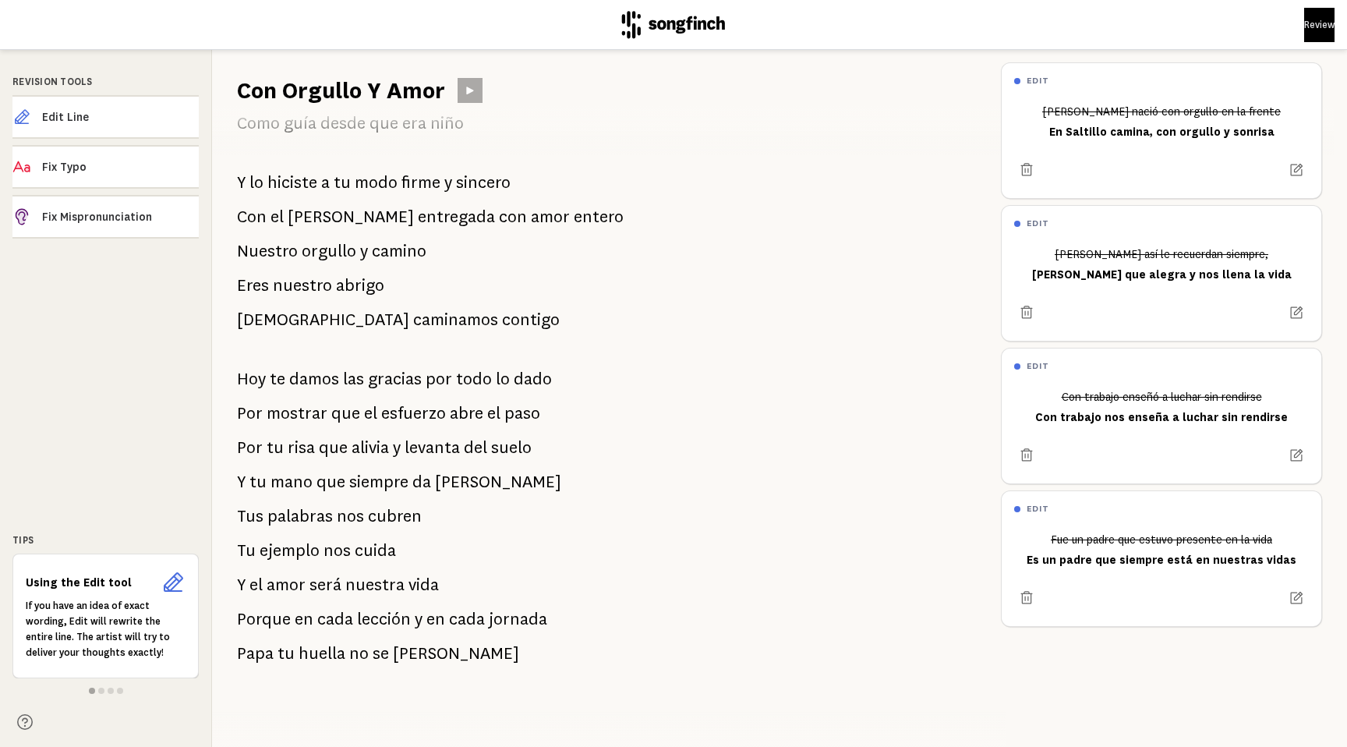
click at [426, 638] on span "[PERSON_NAME]" at bounding box center [456, 653] width 126 height 31
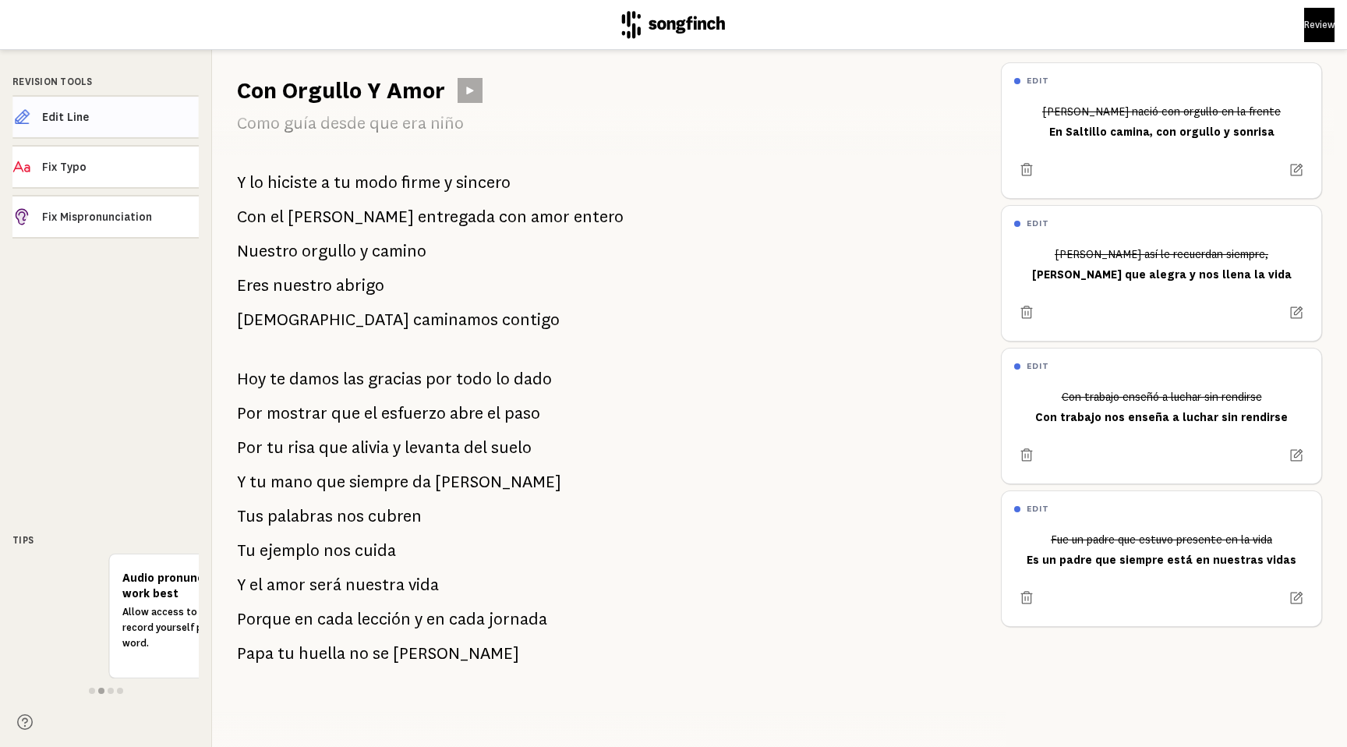
click at [151, 119] on span "Edit Line" at bounding box center [120, 117] width 156 height 16
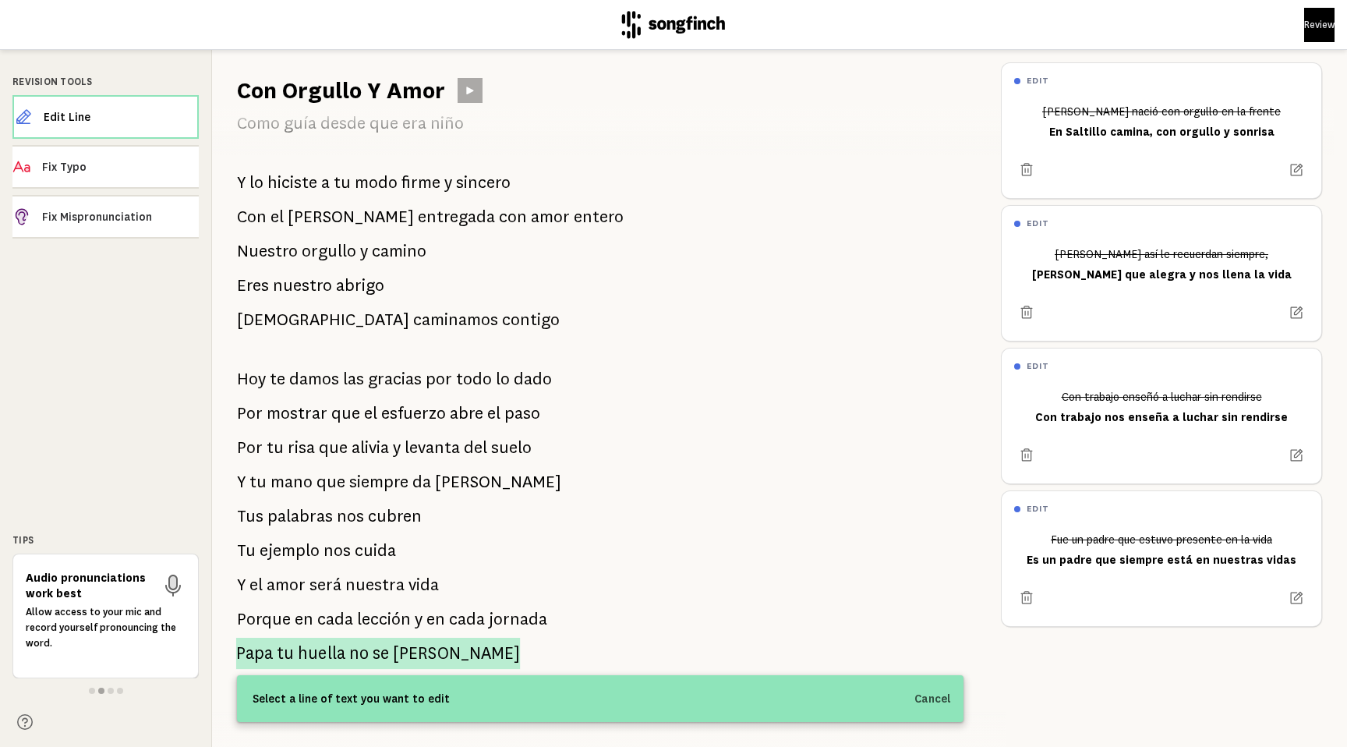
click at [370, 645] on p "Papa tu huella no [PERSON_NAME]" at bounding box center [378, 653] width 284 height 31
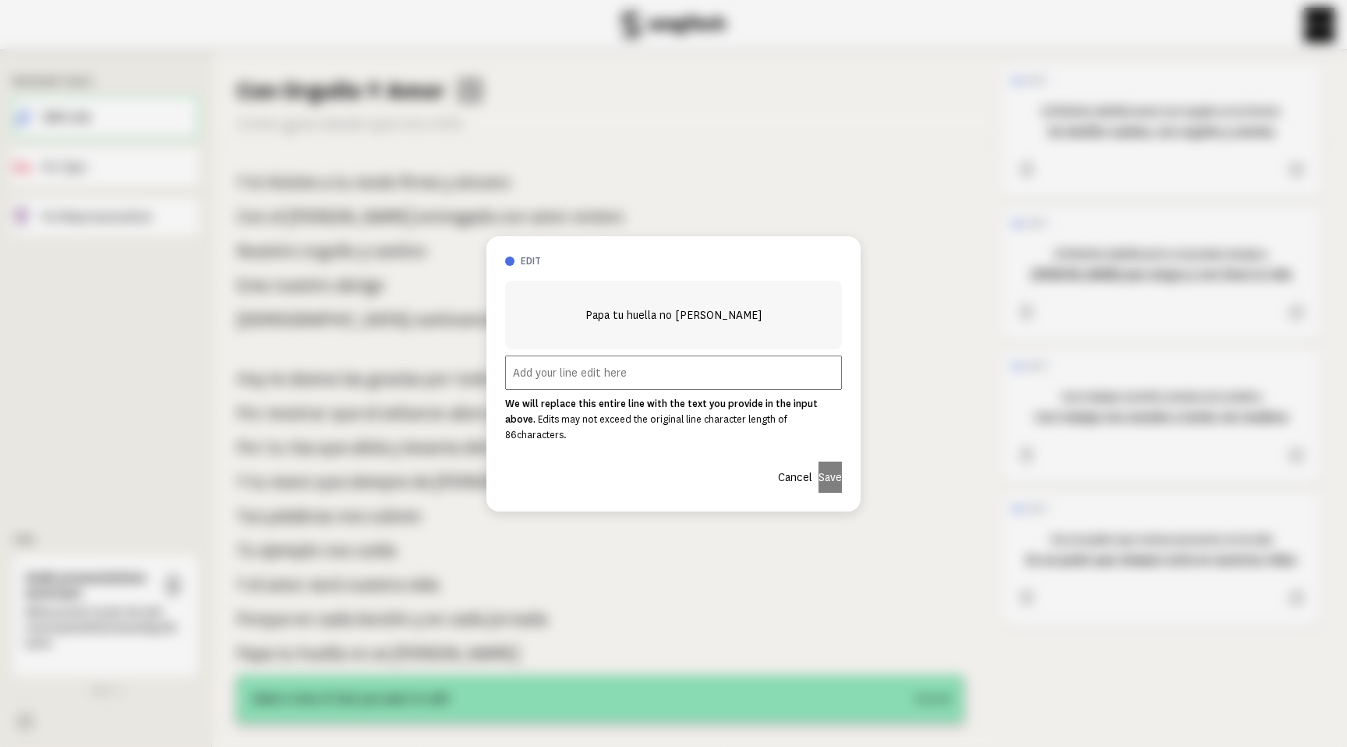
click at [680, 387] on input "text" at bounding box center [673, 372] width 337 height 34
paste input "Papá, tu huella nos guía"
type input "Papá, tu huella nos guía"
click at [824, 470] on button "Save" at bounding box center [830, 477] width 23 height 31
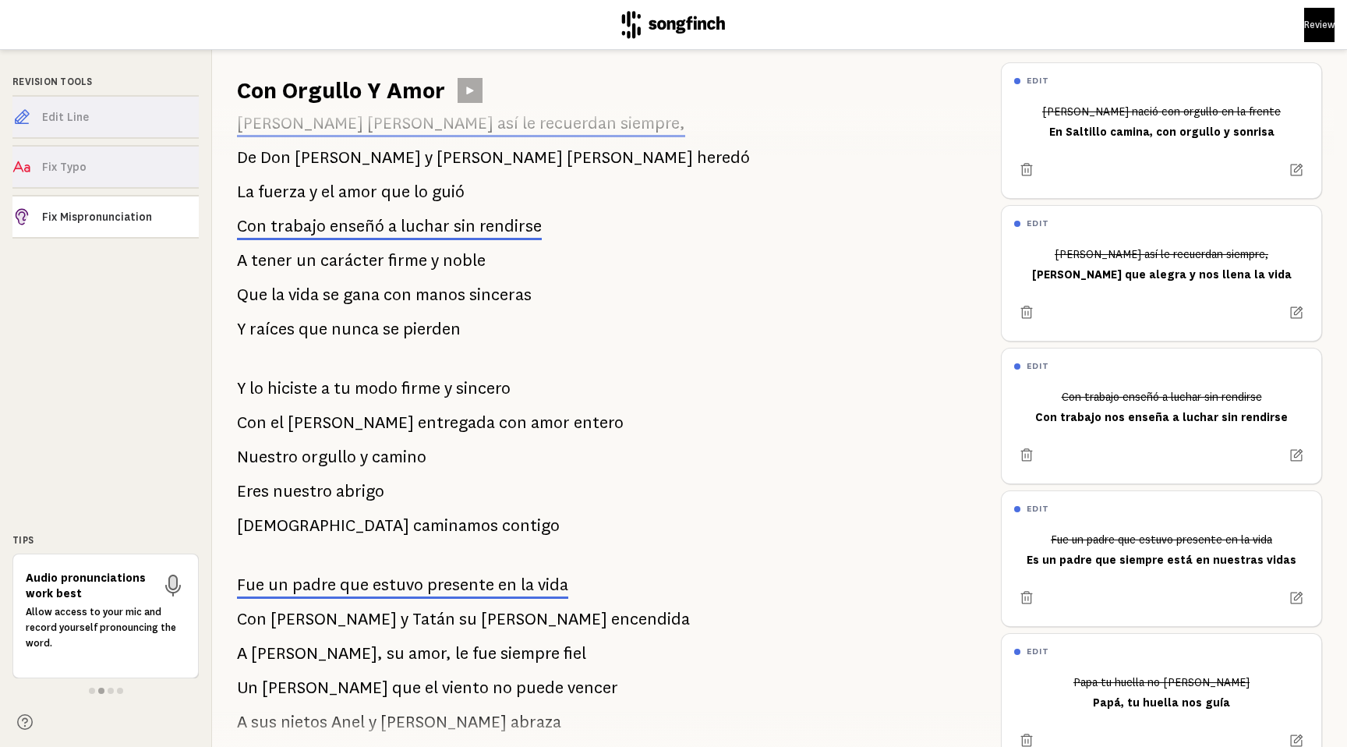
scroll to position [84, 0]
click at [495, 390] on span "sincero" at bounding box center [483, 386] width 55 height 31
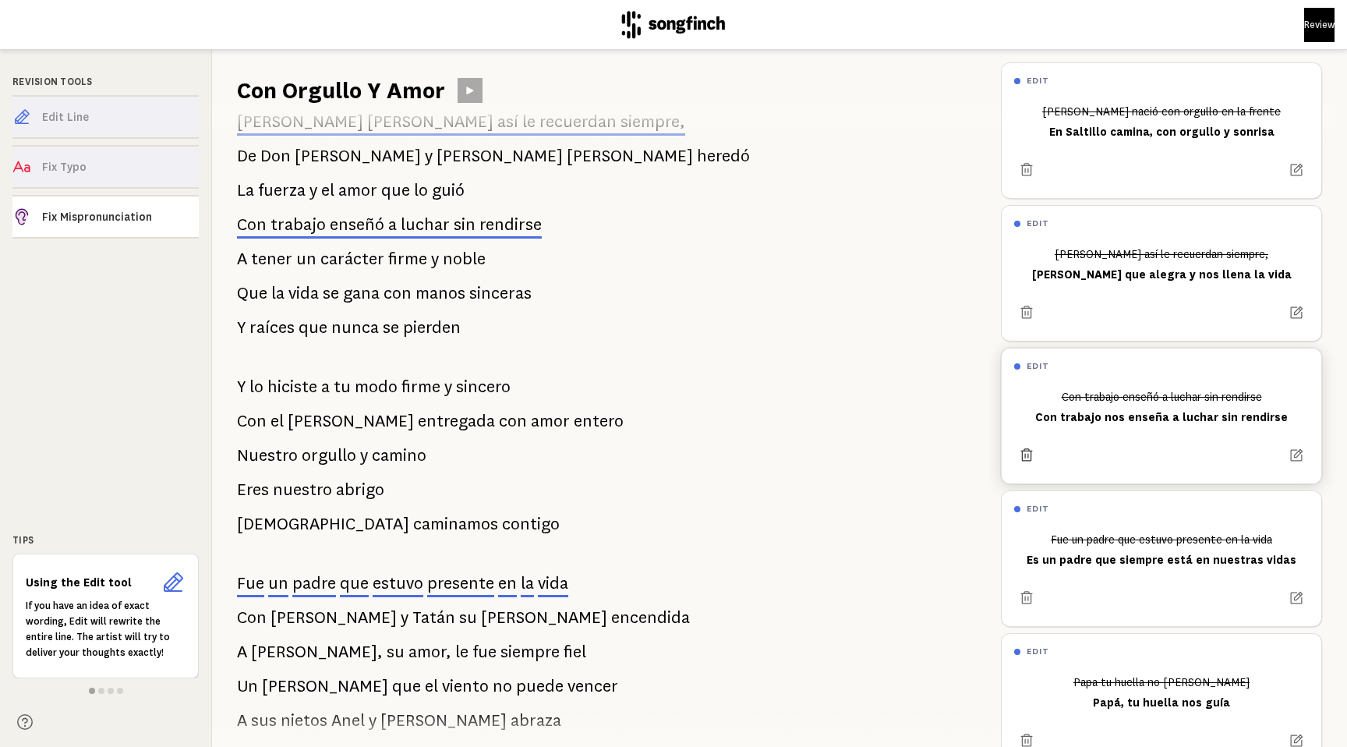
click at [1030, 451] on icon at bounding box center [1027, 455] width 16 height 16
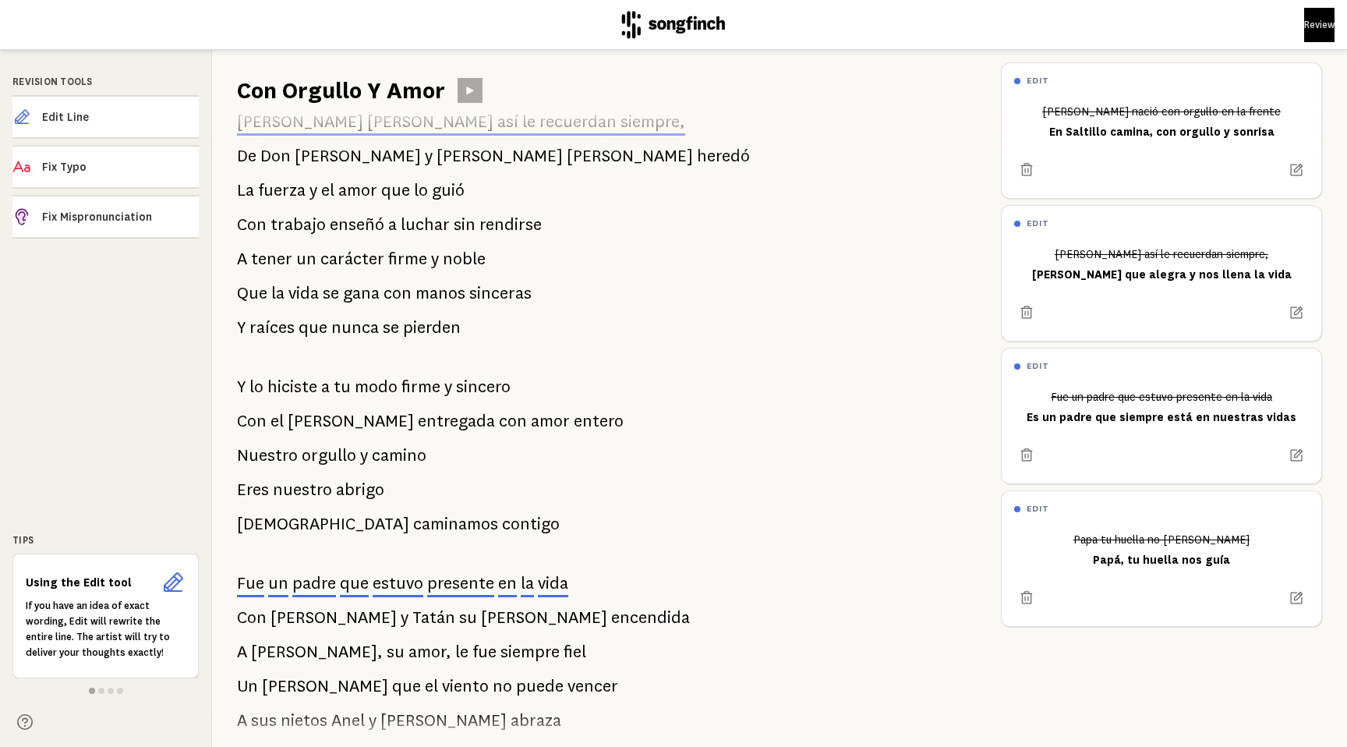
click at [345, 381] on span "tu" at bounding box center [342, 386] width 17 height 31
click at [122, 116] on span "Edit Line" at bounding box center [120, 117] width 157 height 16
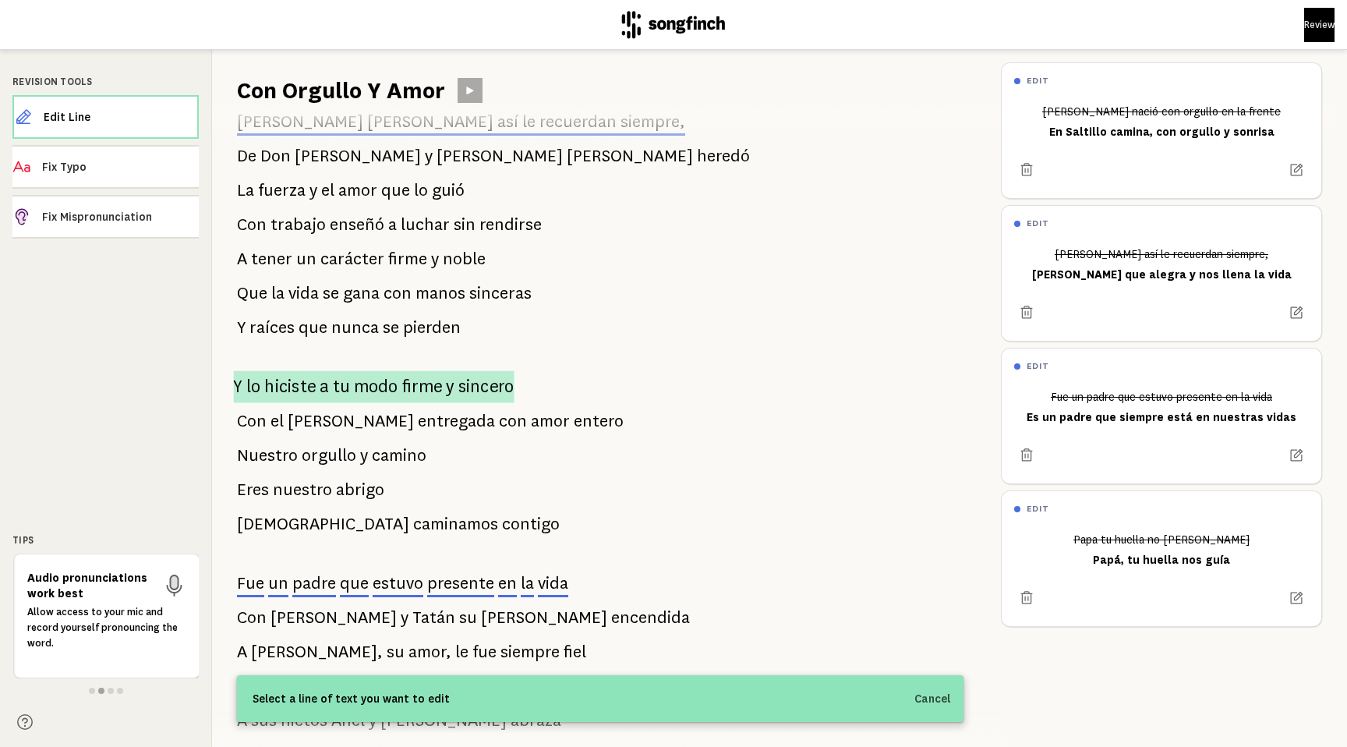
click at [346, 379] on span "tu" at bounding box center [342, 386] width 18 height 32
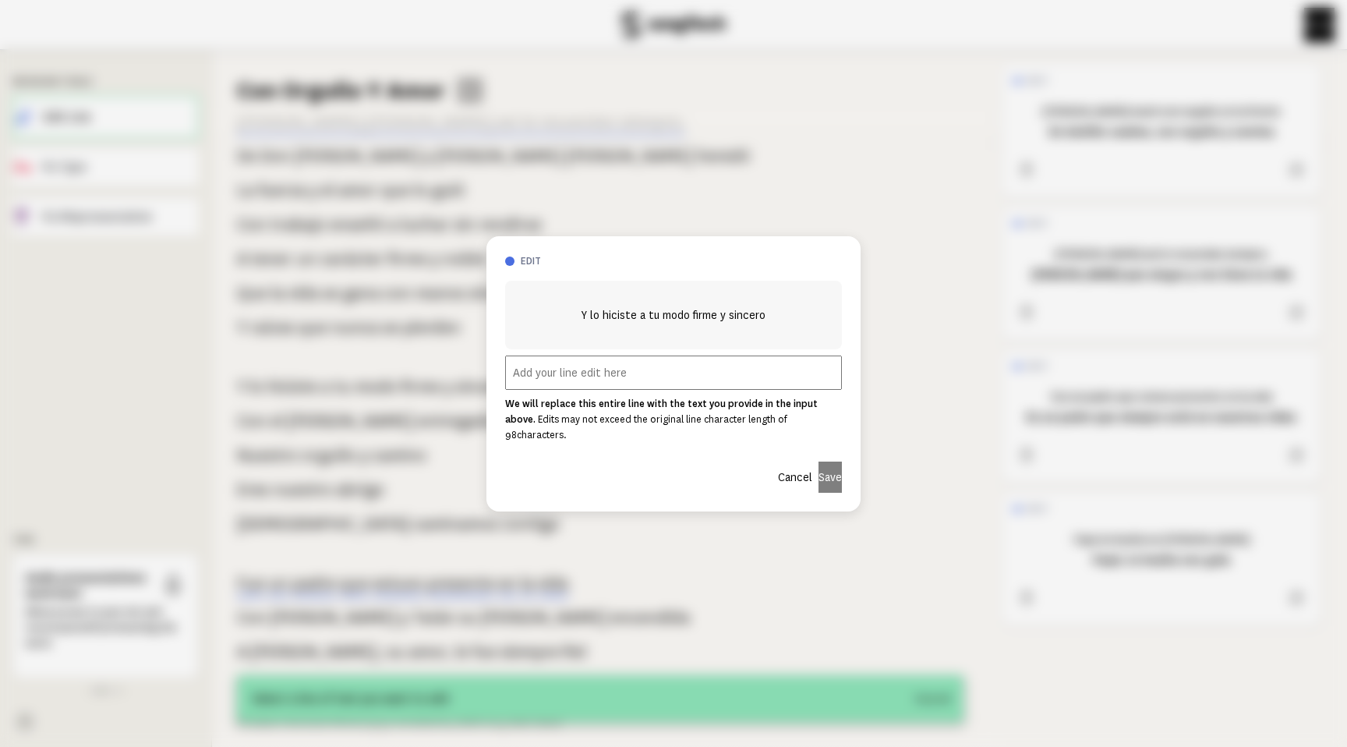
click at [637, 373] on input "text" at bounding box center [673, 372] width 337 height 34
paste input "Y lo haces a tu modo, firme y sincero"
type input "Y lo haces a tu modo, firme y sincero"
click at [819, 464] on button "Save" at bounding box center [830, 477] width 23 height 31
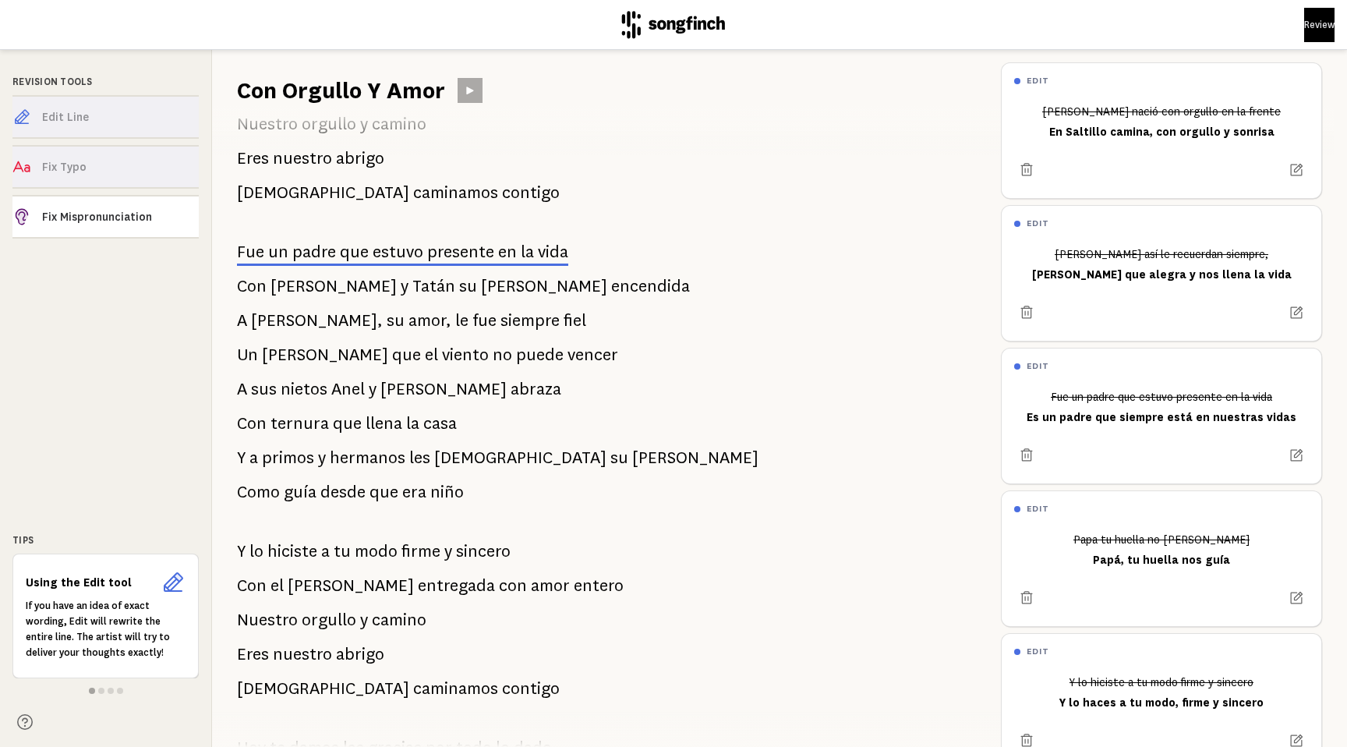
scroll to position [416, 0]
click at [437, 450] on span "[DEMOGRAPHIC_DATA]" at bounding box center [520, 456] width 172 height 31
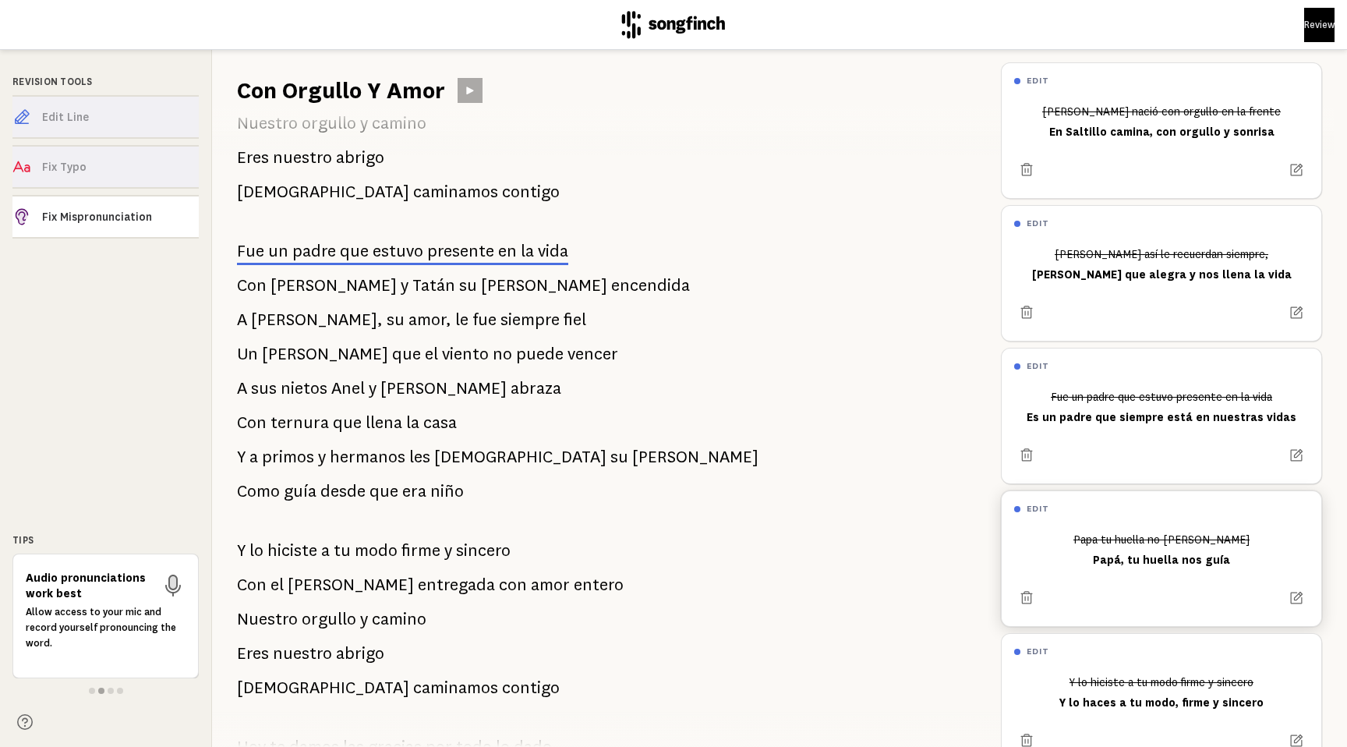
scroll to position [69, 0]
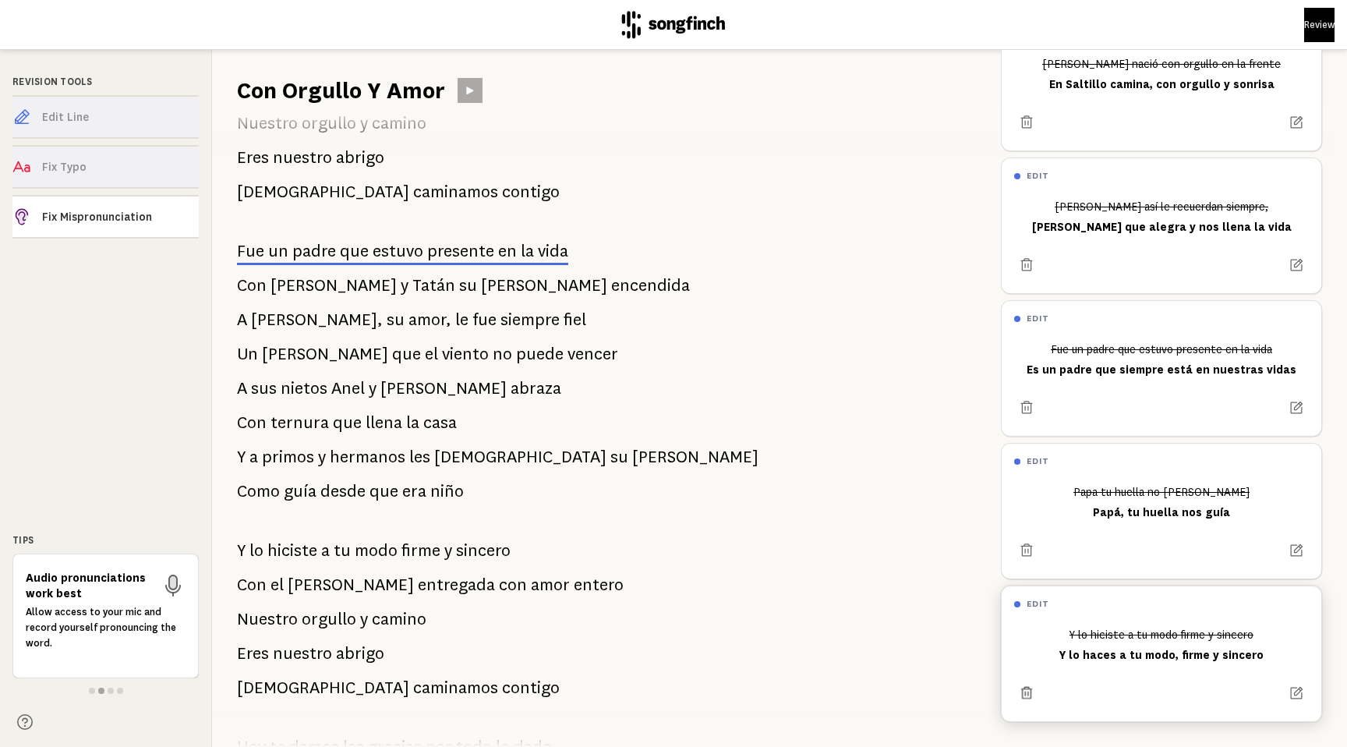
click at [1030, 687] on icon at bounding box center [1026, 693] width 11 height 12
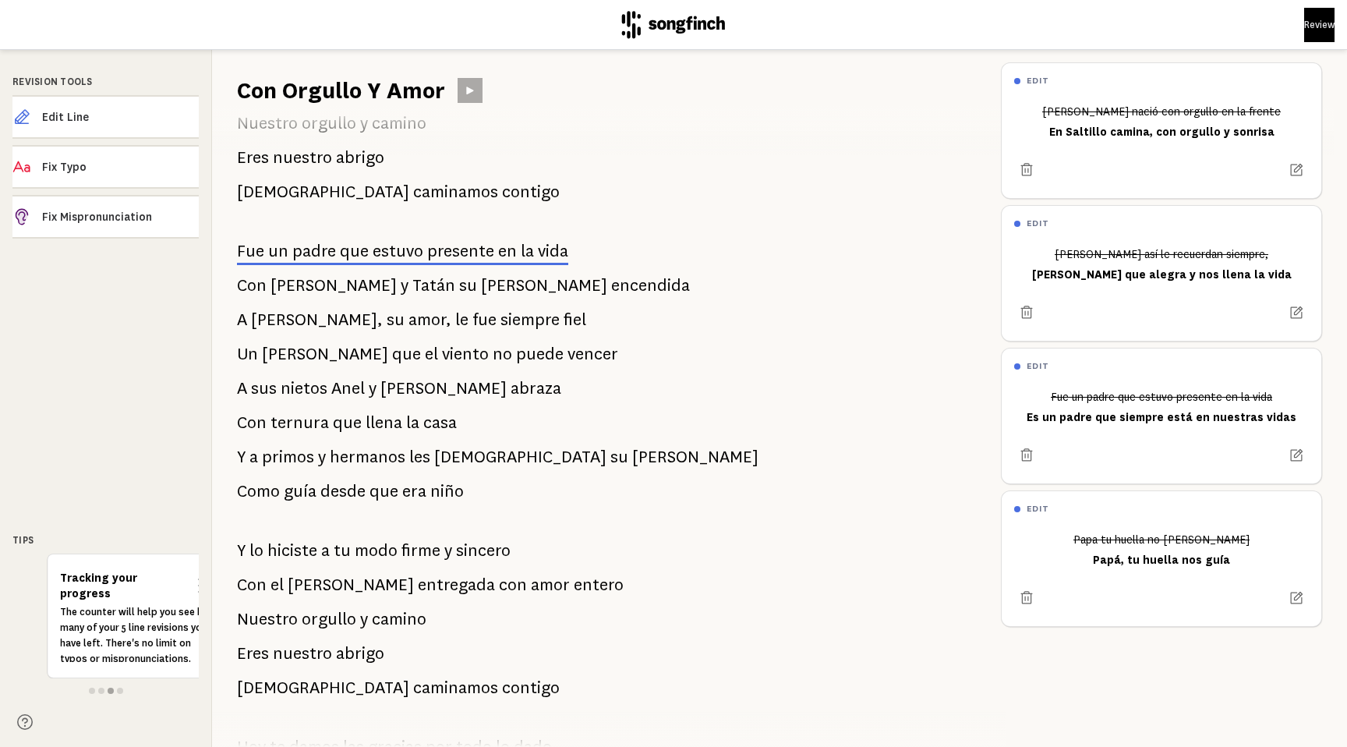
click at [363, 450] on span "hermanos" at bounding box center [368, 456] width 76 height 31
click at [155, 122] on span "Edit Line" at bounding box center [120, 117] width 157 height 16
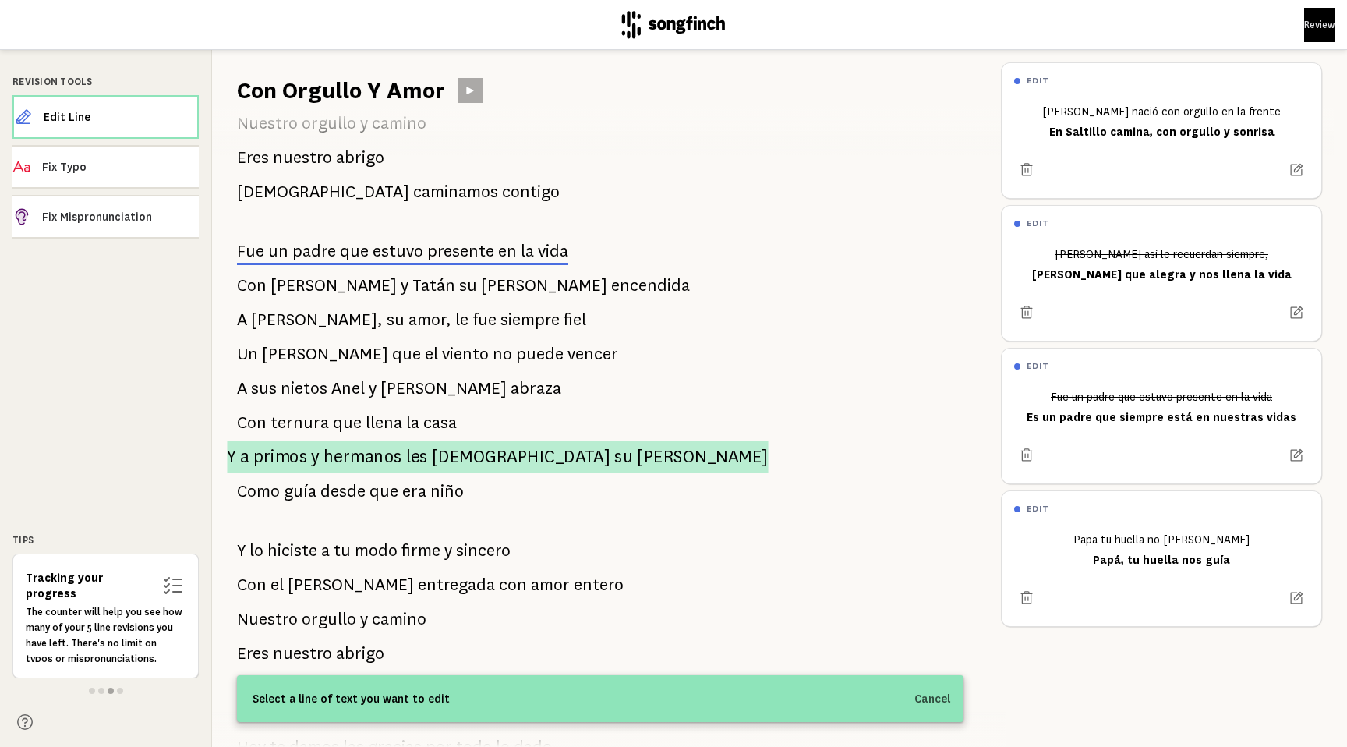
click at [433, 459] on p "Y a primos y hermanos les [DEMOGRAPHIC_DATA] [PERSON_NAME]" at bounding box center [497, 456] width 541 height 33
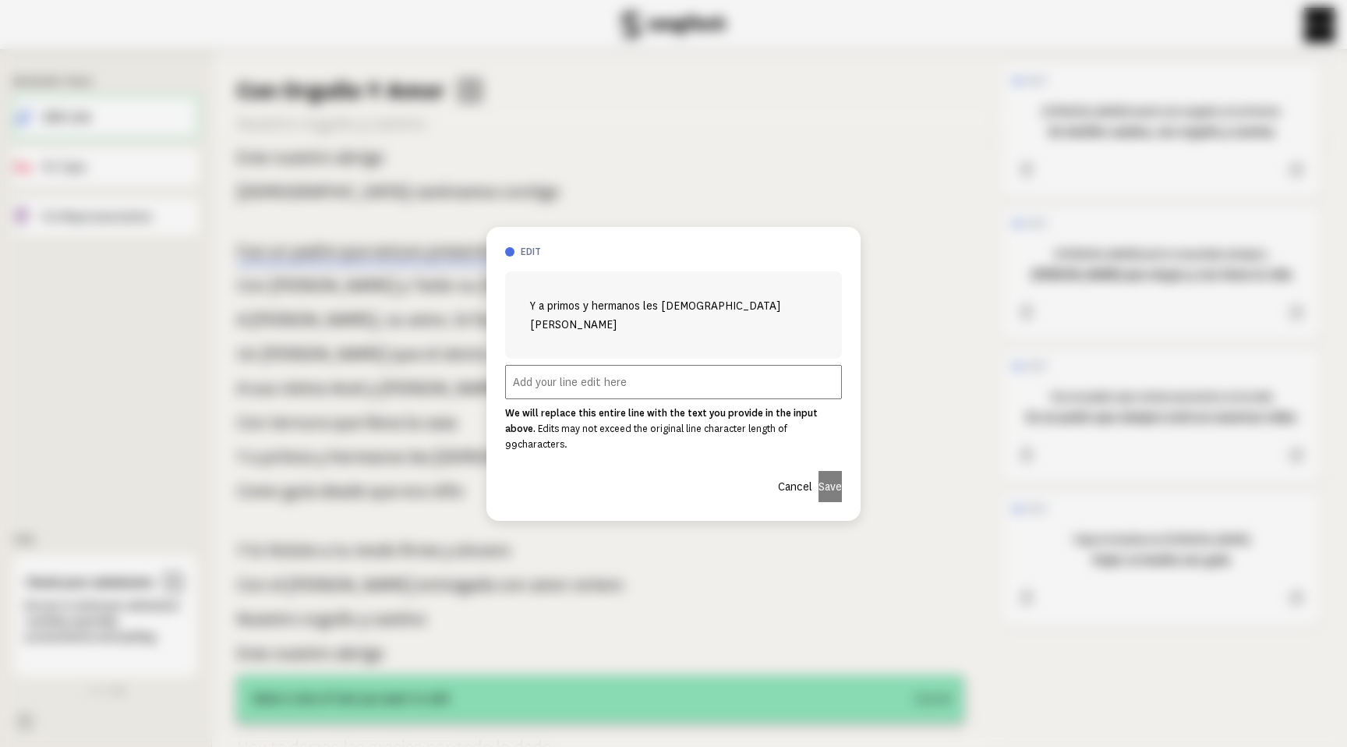
click at [543, 385] on input "text" at bounding box center [673, 382] width 337 height 34
paste input "Y a primos y hermanos les da [PERSON_NAME]"
type input "Y a primos y hermanos les da [PERSON_NAME]"
click at [819, 471] on button "Save" at bounding box center [830, 486] width 23 height 31
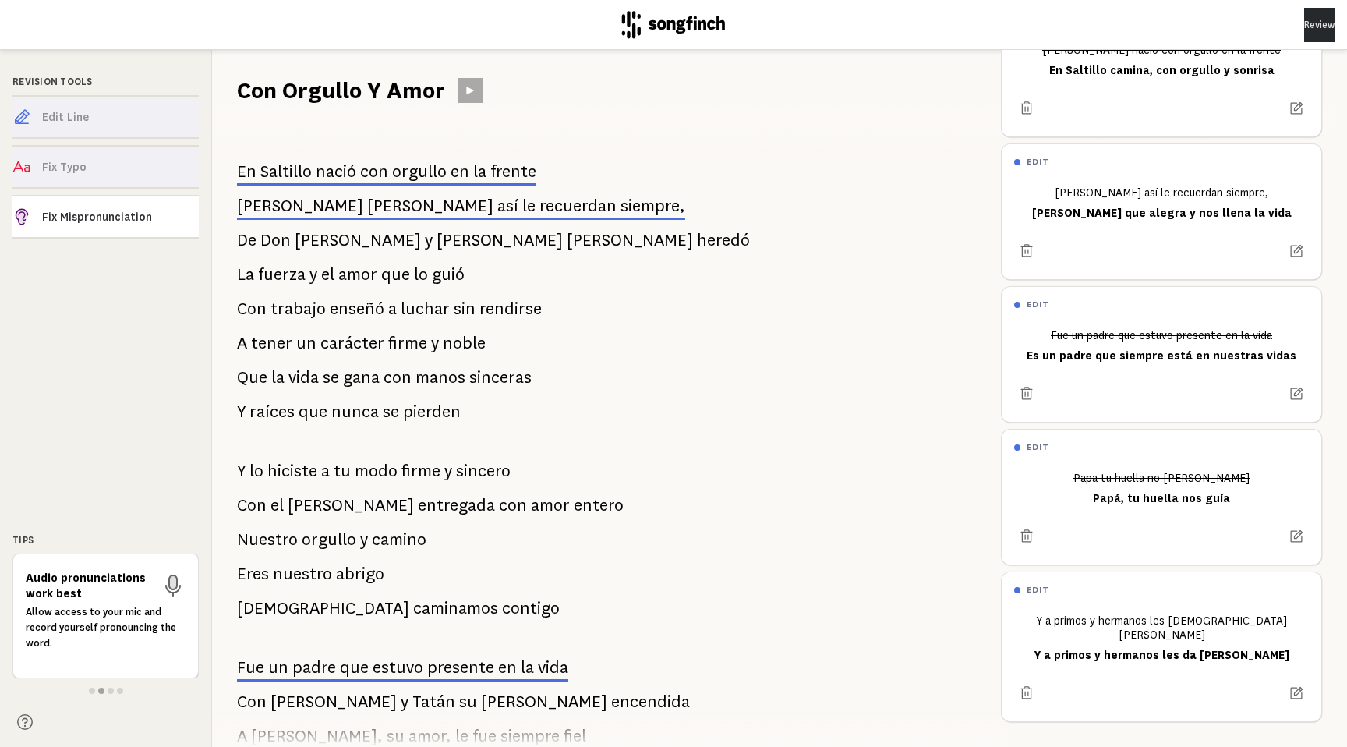
click at [1304, 30] on button "Review" at bounding box center [1319, 25] width 30 height 34
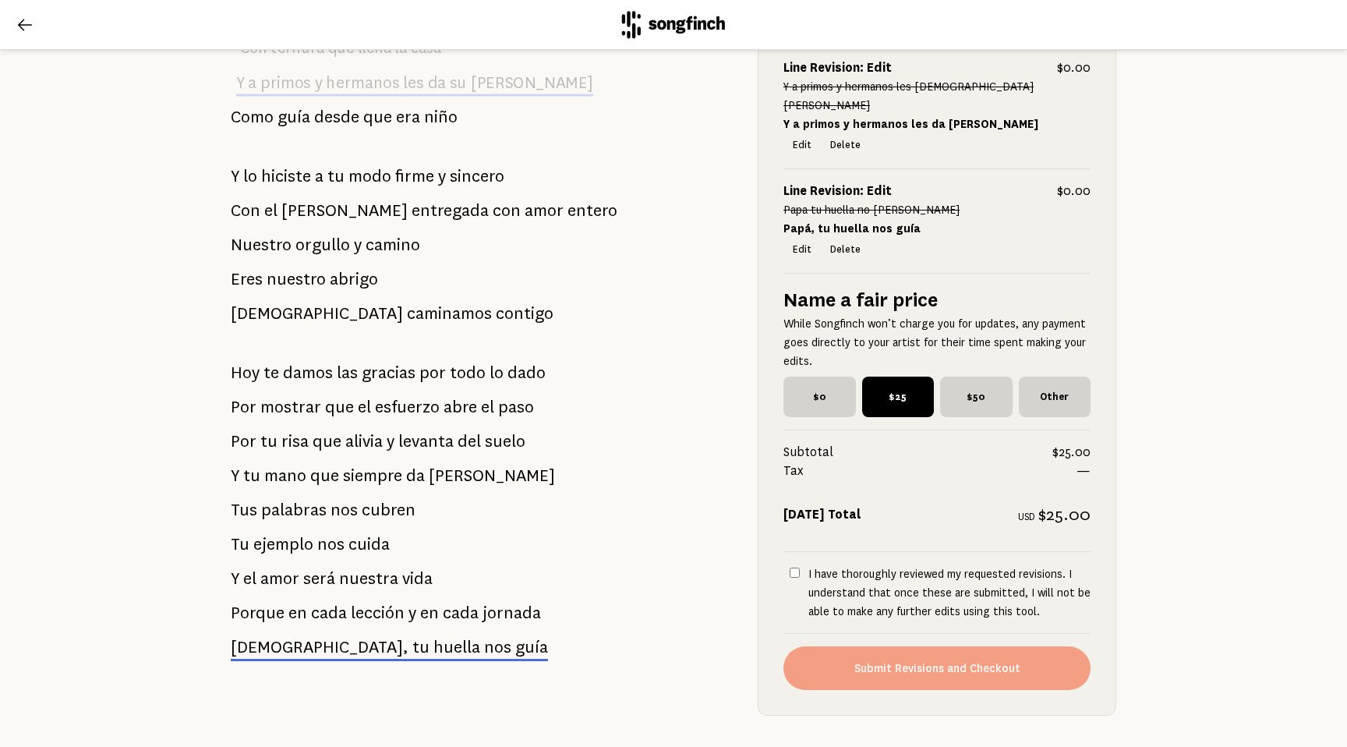
scroll to position [1013, 0]
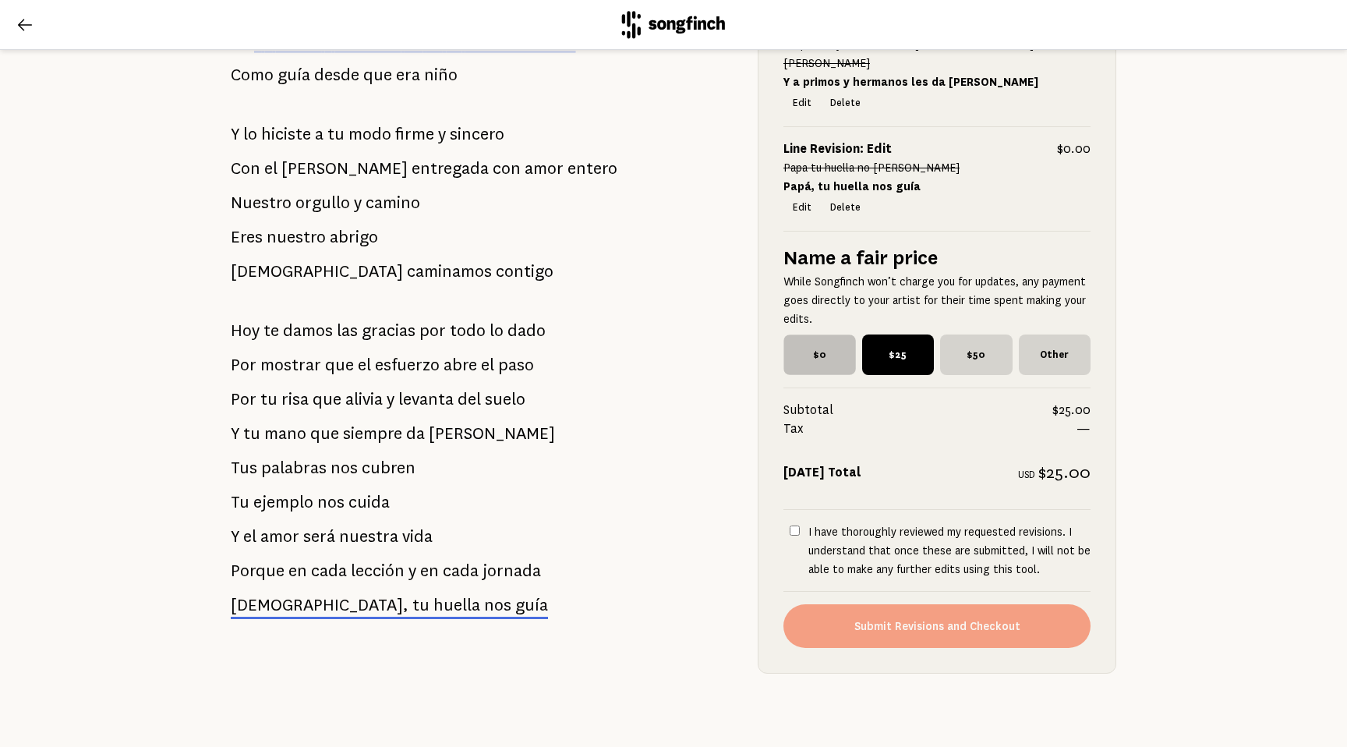
click at [787, 334] on span "$0" at bounding box center [819, 354] width 72 height 41
click at [787, 334] on input "$0" at bounding box center [788, 339] width 10 height 10
radio input "true"
click at [790, 525] on input "I have thoroughly reviewed my requested revisions. I understand that once these…" at bounding box center [795, 530] width 10 height 10
checkbox input "true"
